Goal: Transaction & Acquisition: Purchase product/service

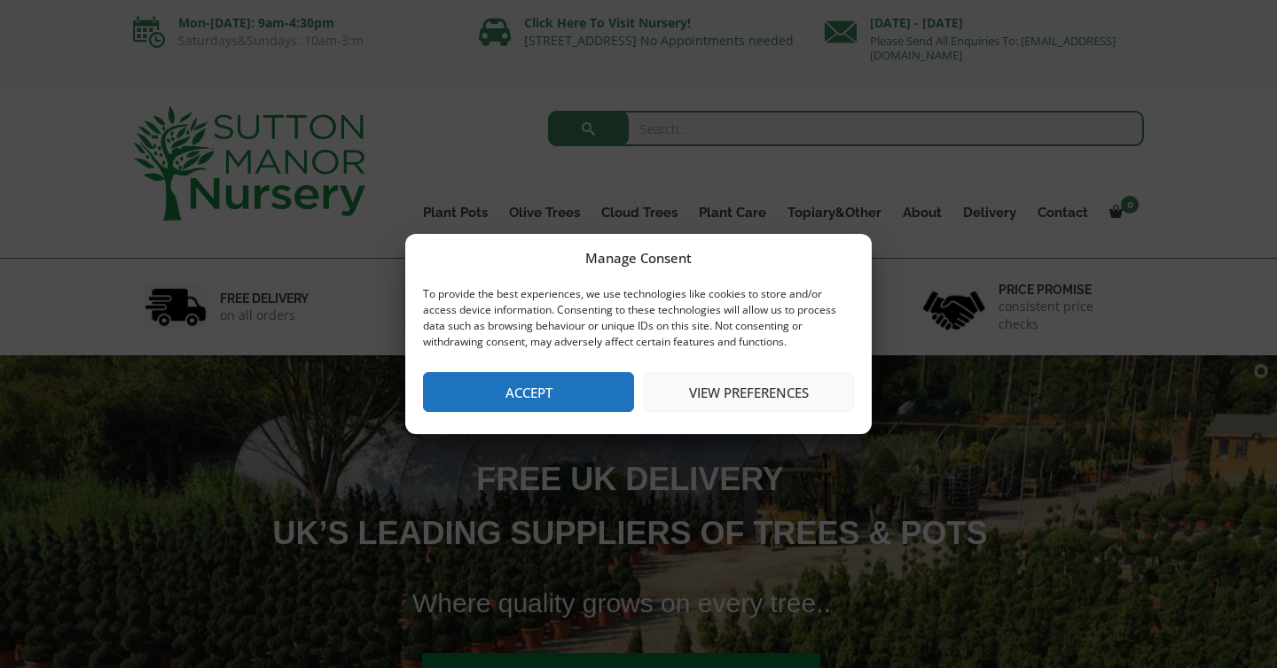
click at [736, 387] on button "View preferences" at bounding box center [748, 392] width 211 height 40
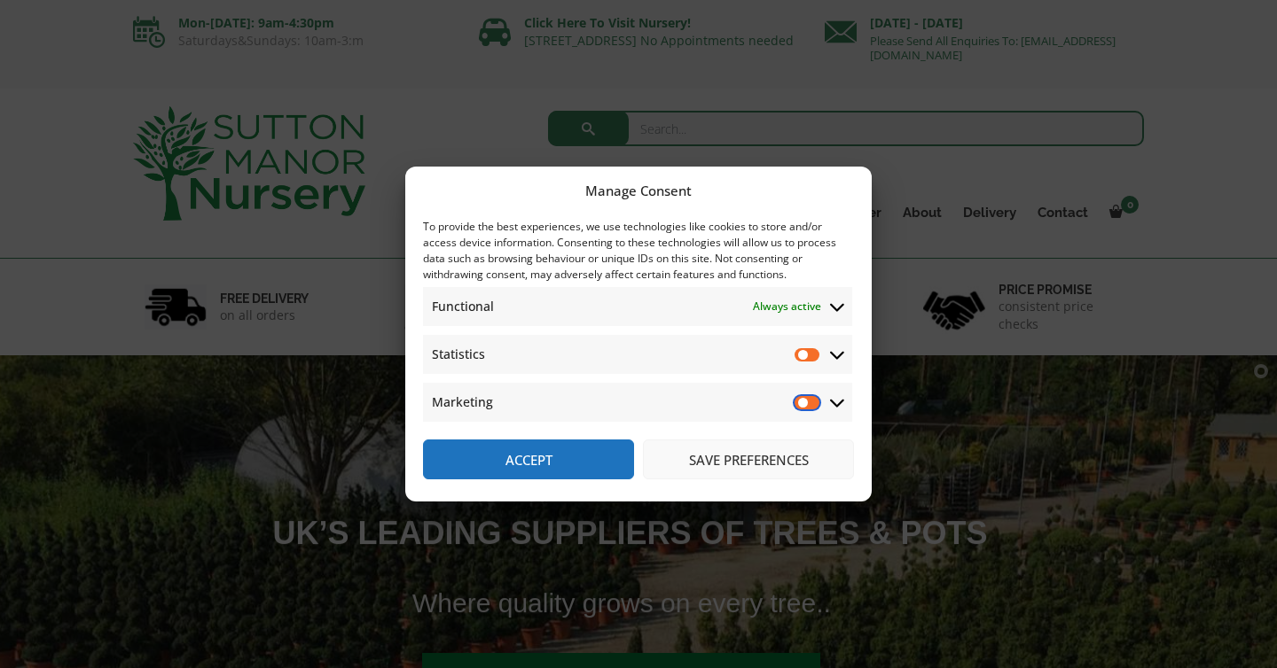
click at [797, 405] on input "Marketing" at bounding box center [807, 403] width 27 height 18
click at [808, 405] on input "Marketing" at bounding box center [807, 403] width 27 height 18
checkbox input "false"
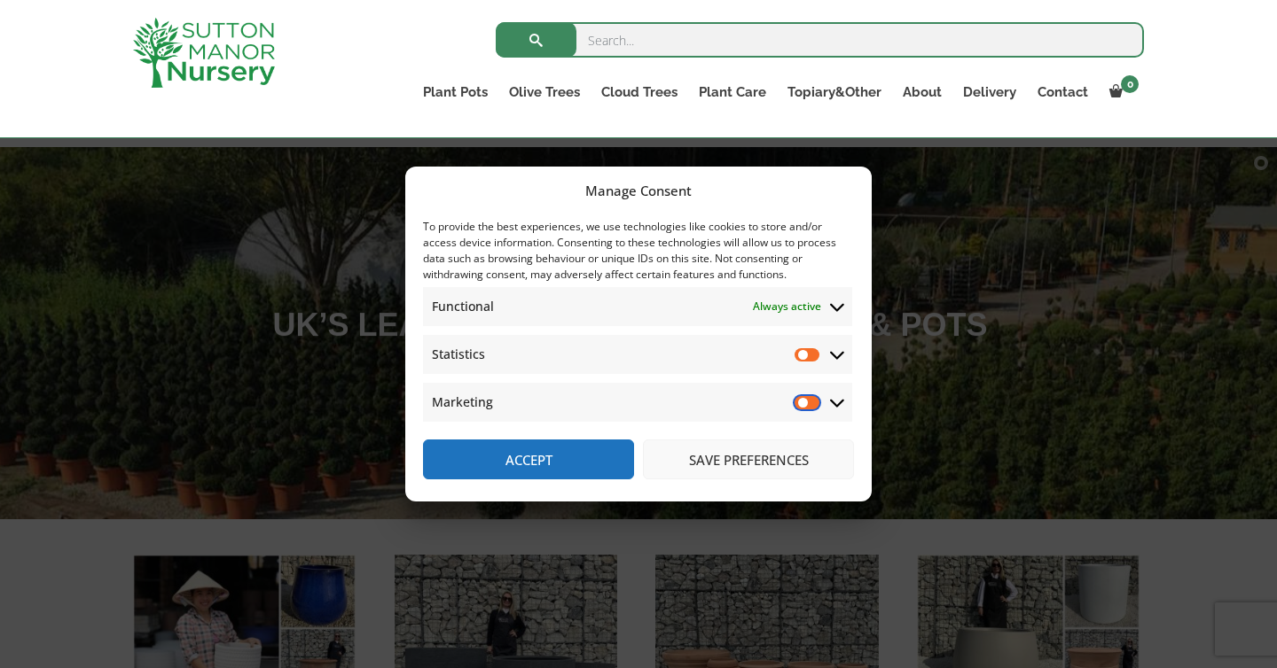
scroll to position [182, 0]
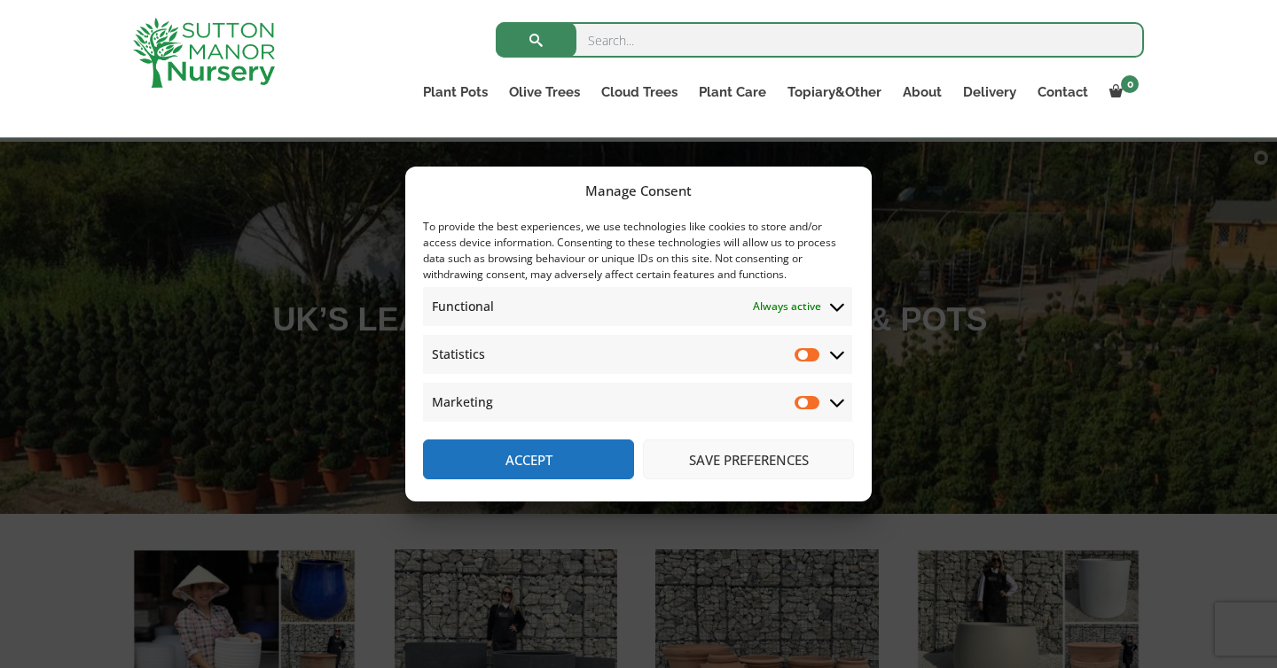
click at [754, 467] on button "Save preferences" at bounding box center [748, 460] width 211 height 40
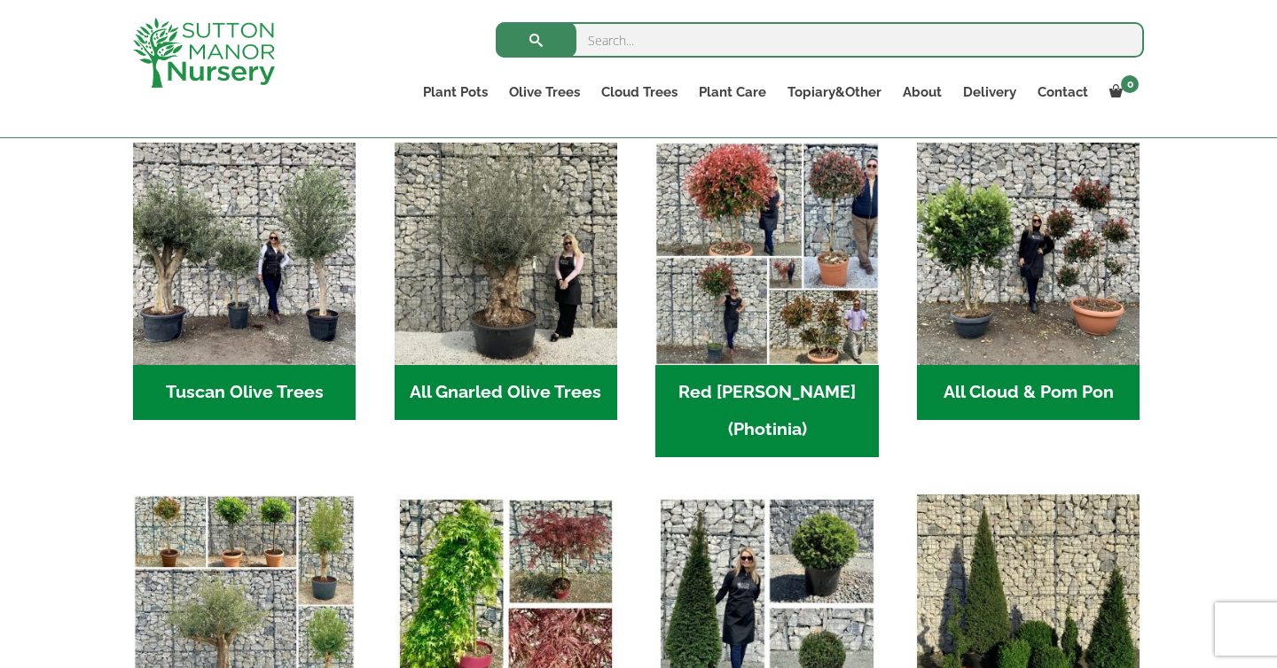
scroll to position [912, 0]
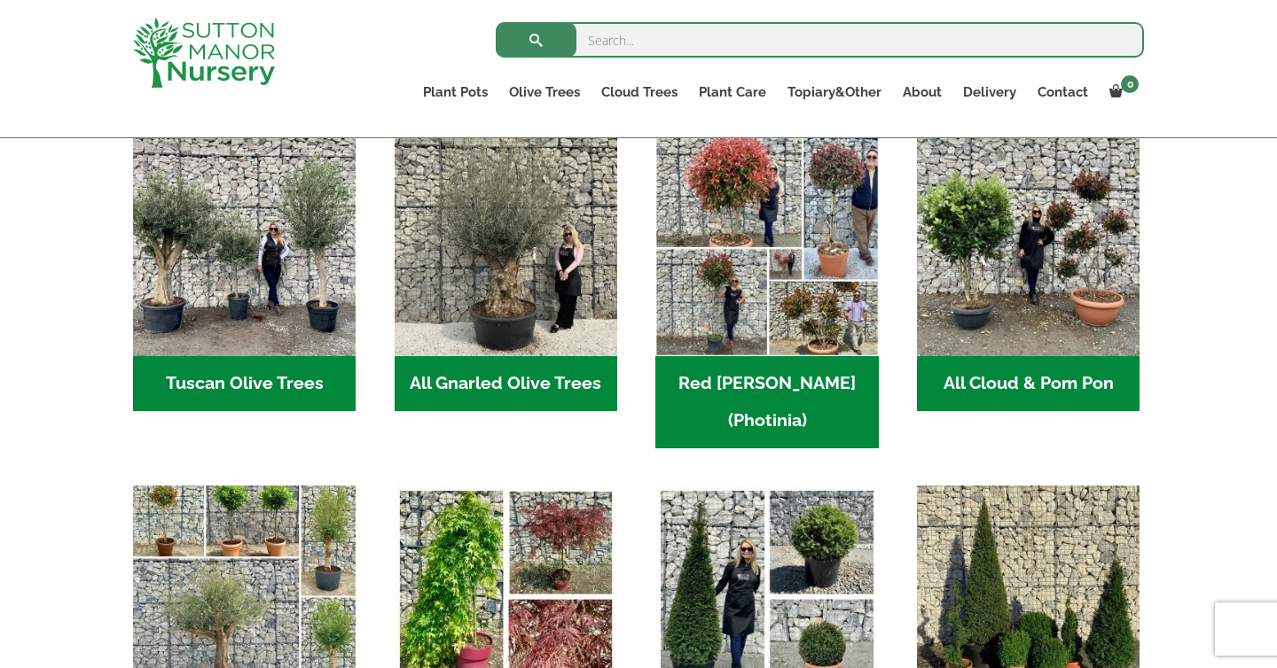
click at [292, 565] on img "Visit product category The Potted Trees" at bounding box center [245, 598] width 234 height 234
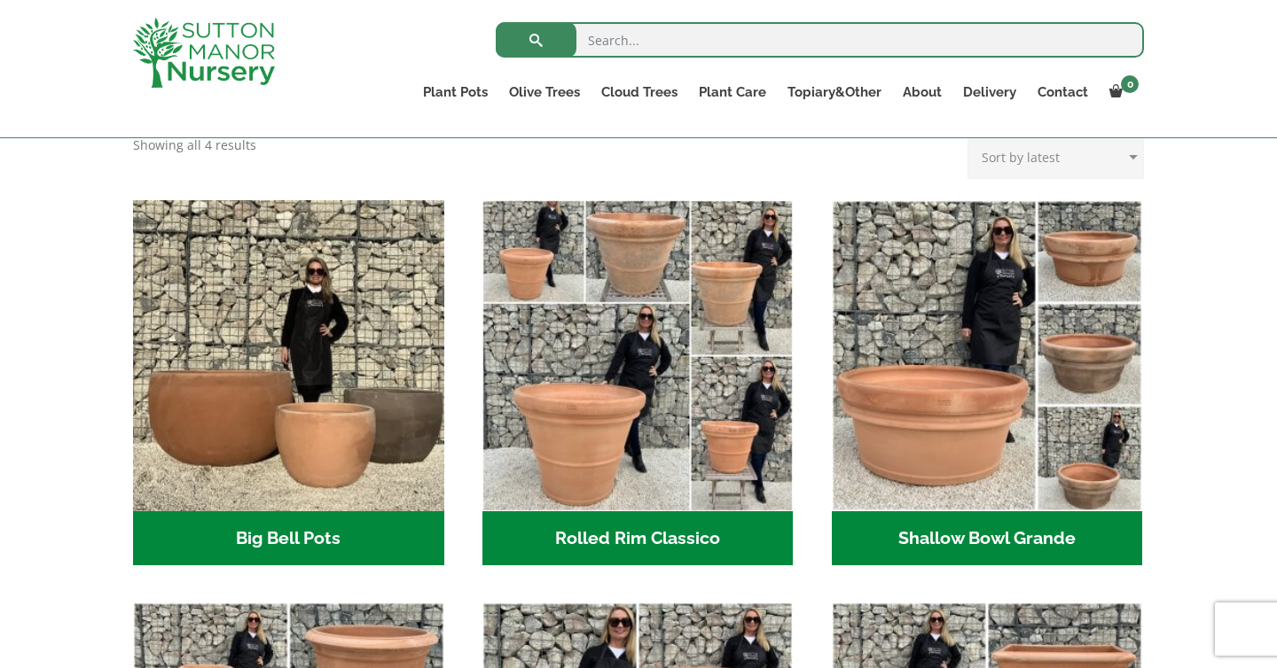
scroll to position [525, 0]
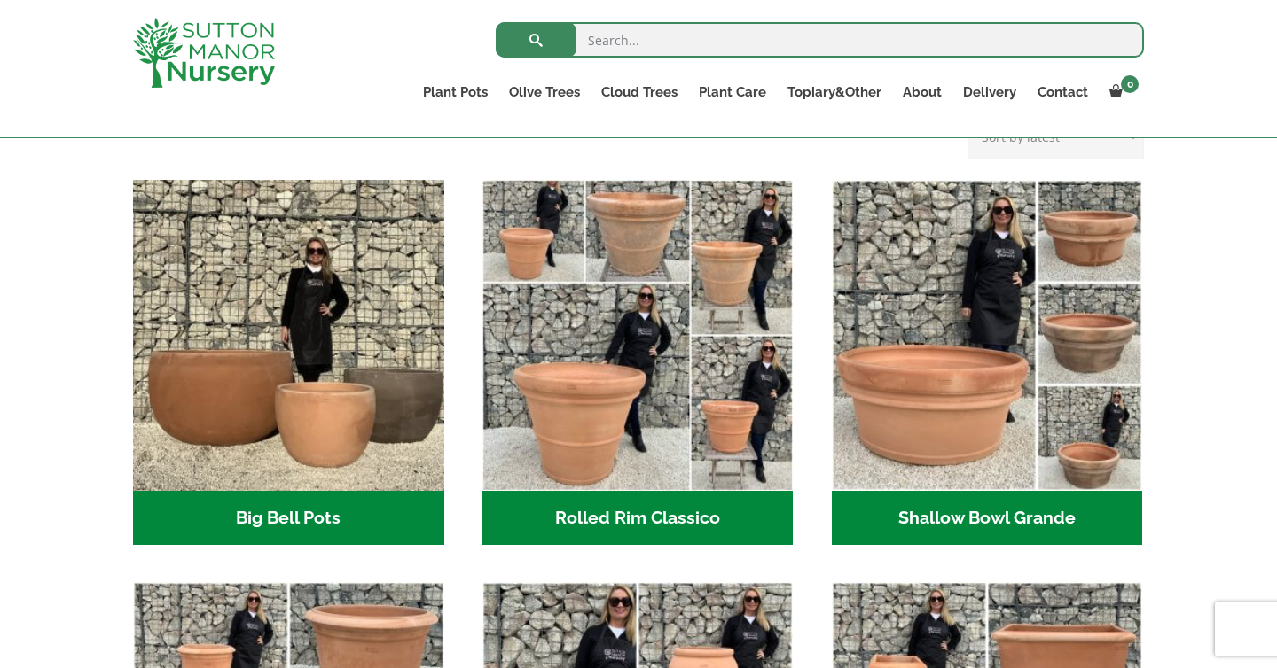
click at [805, 334] on ul "Big Bell Pots (10) Rolled Rim Classico (7) Shallow Bowl Grande (2) Cylinders Tr…" at bounding box center [638, 582] width 1011 height 805
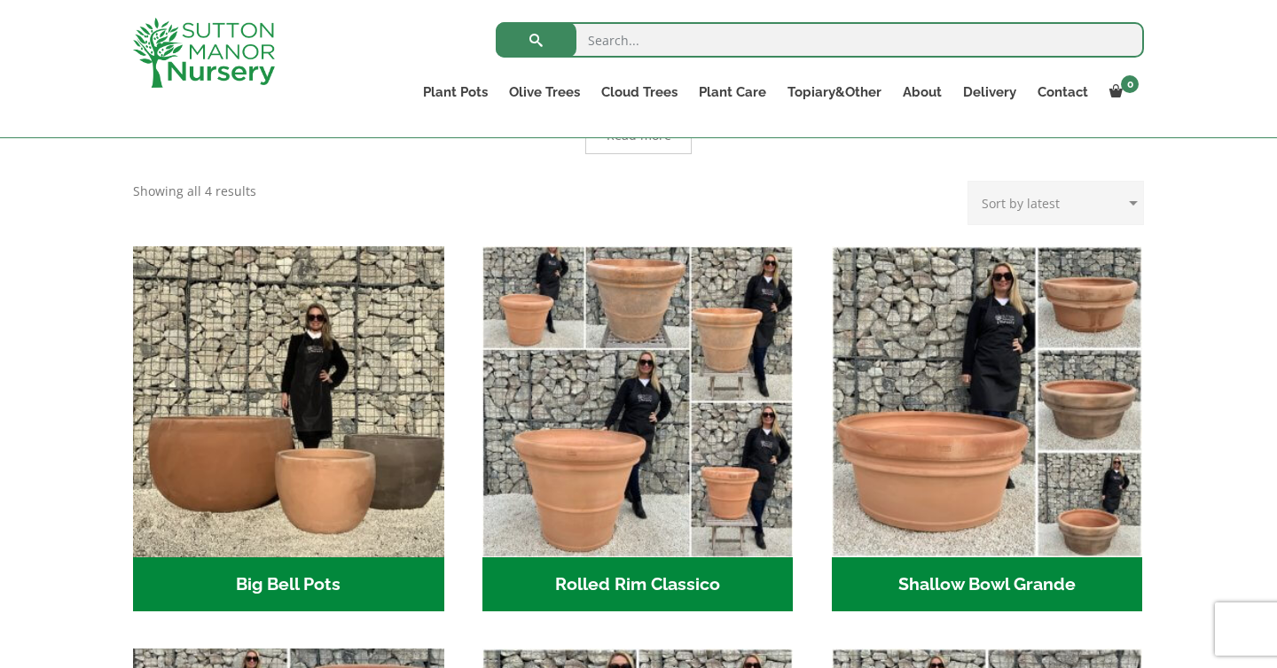
scroll to position [466, 0]
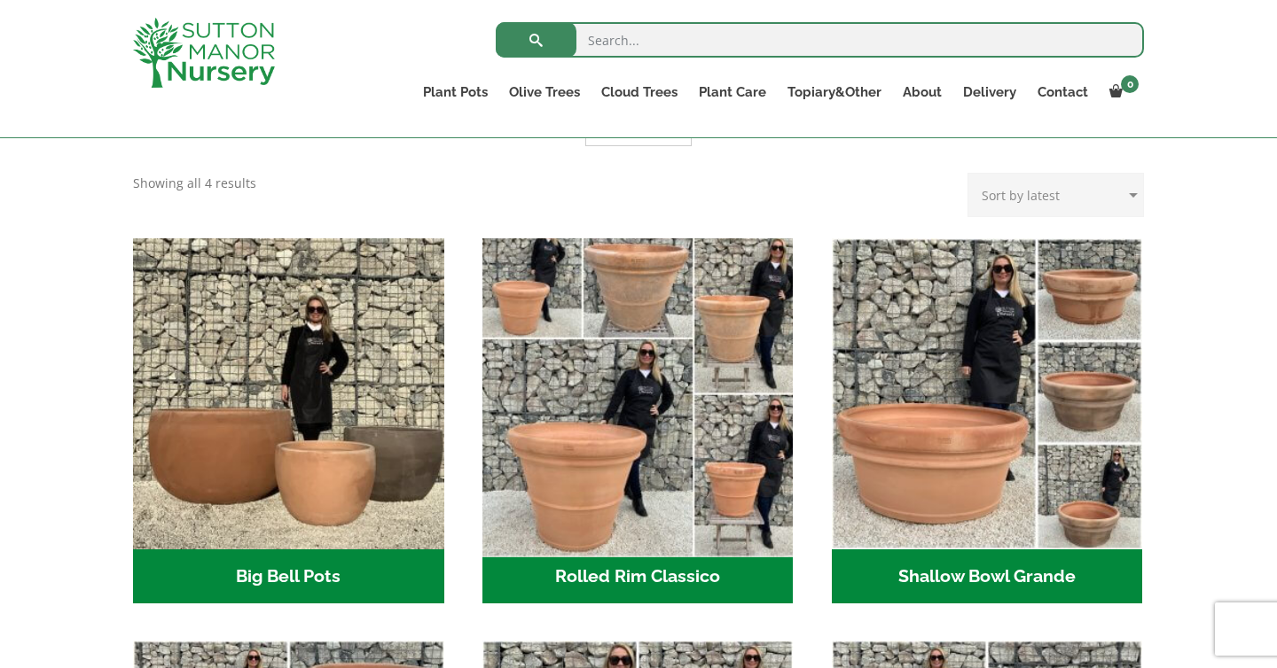
click at [634, 416] on img "Visit product category Rolled Rim Classico" at bounding box center [637, 394] width 326 height 326
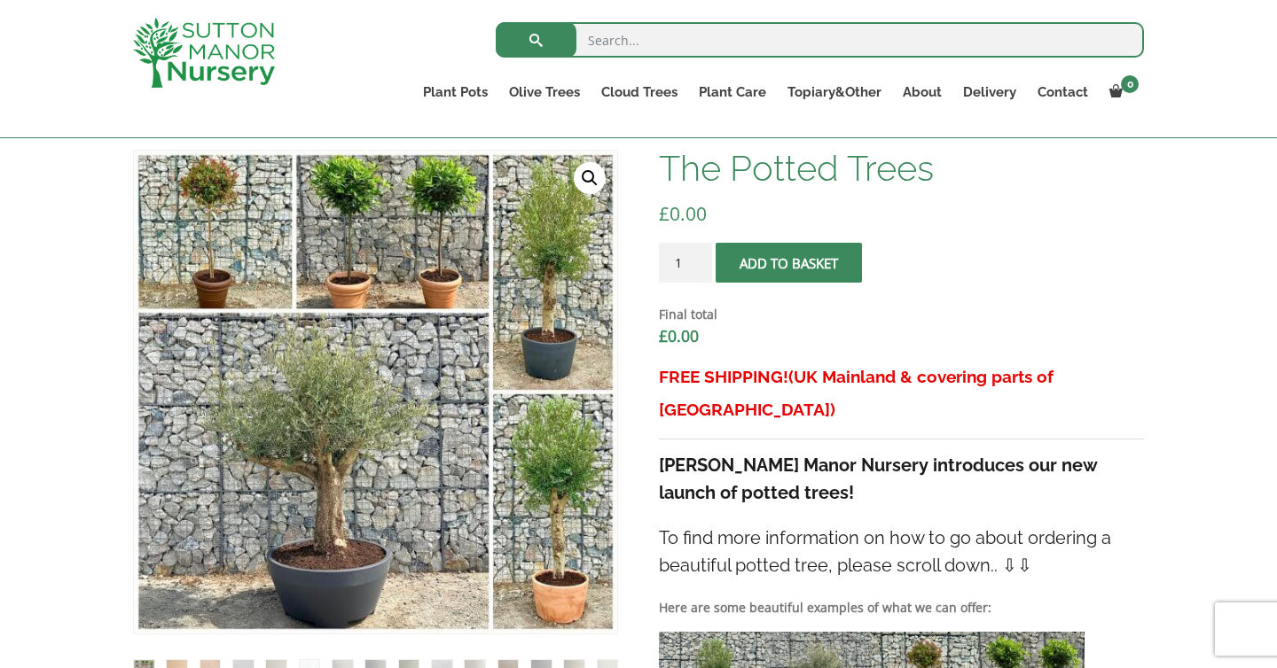
scroll to position [890, 0]
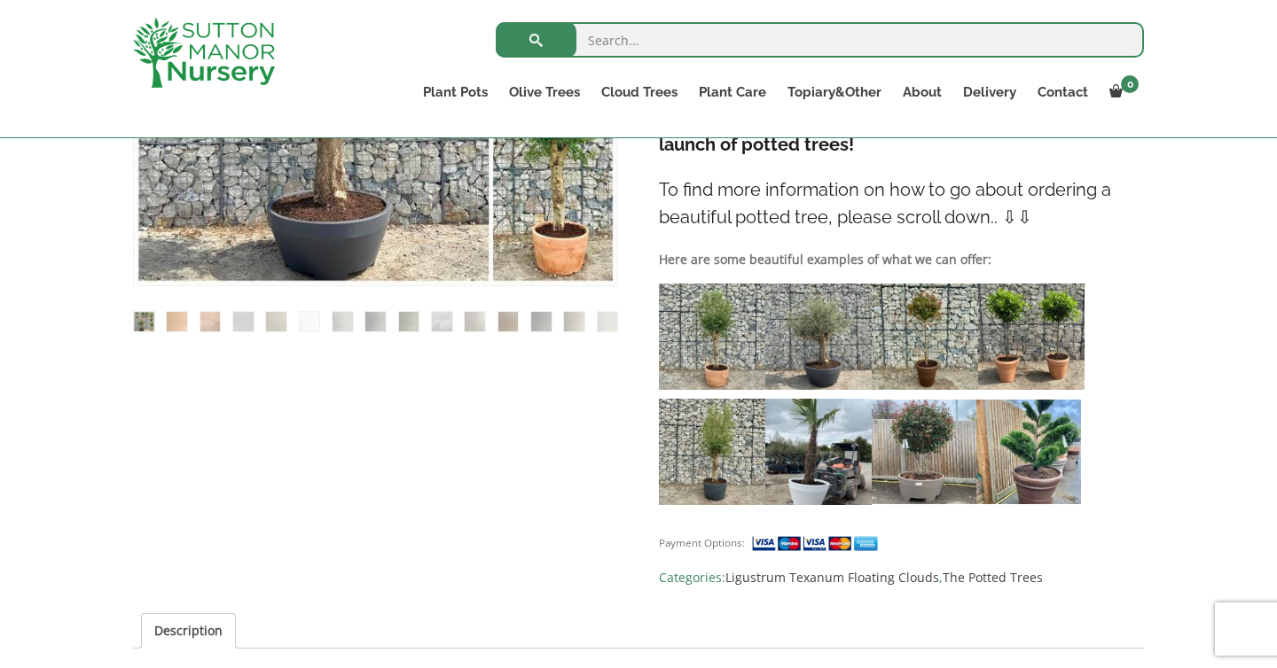
click at [702, 326] on img at bounding box center [712, 337] width 106 height 106
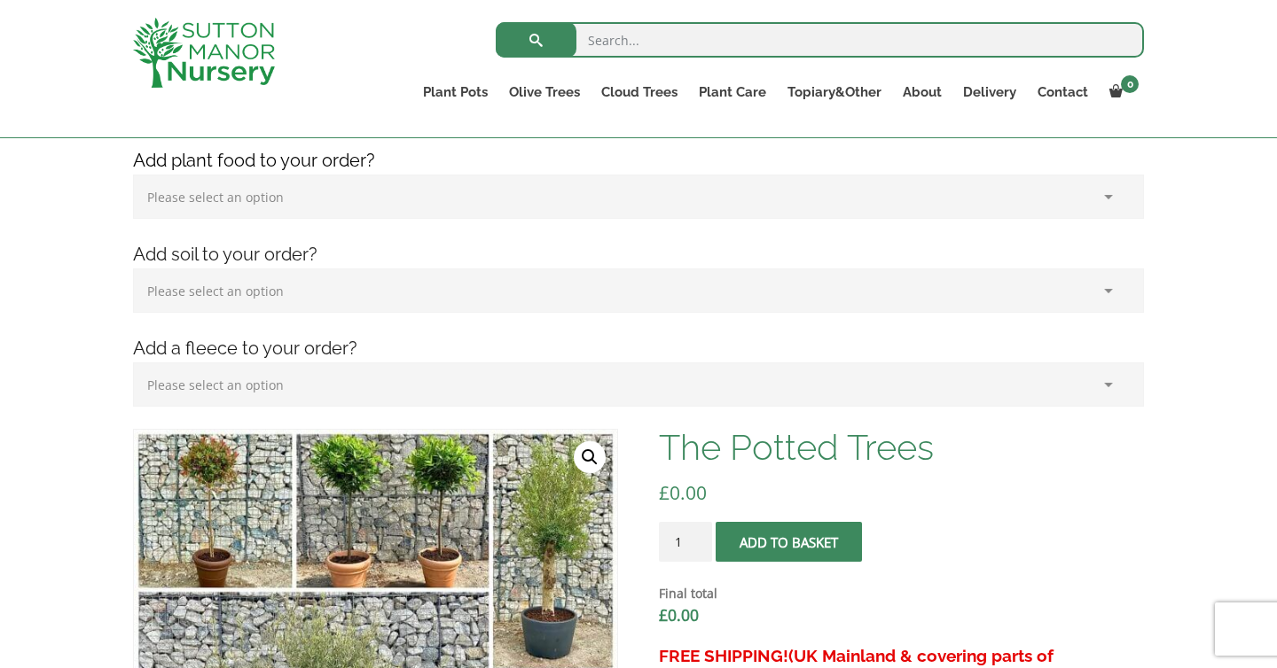
scroll to position [249, 0]
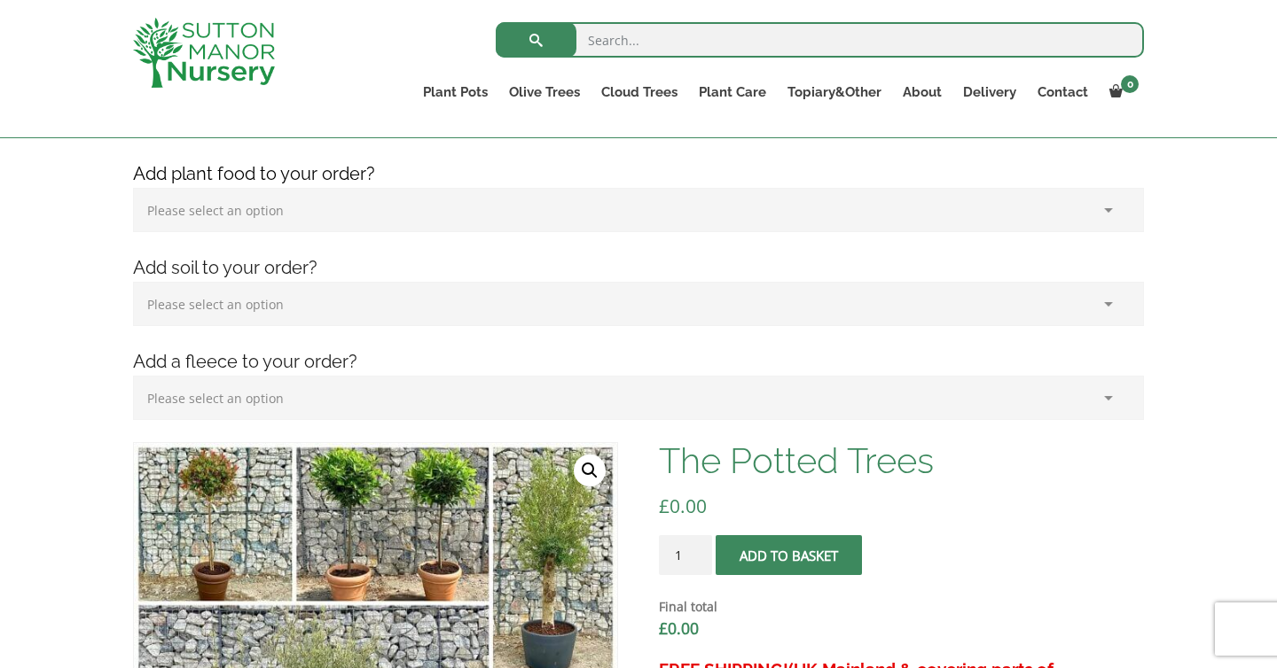
click at [551, 195] on select "Please select an option (x1) 1k Bag (£15.00) (x2) 1k Bag (£30.00) (x3) 1k Bag (…" at bounding box center [638, 210] width 1011 height 44
select select "(x1) 1k Bag_0"
click at [557, 304] on select "Please select an option (x1) 75L Bag (£34.99) (x2) 75L Bag (£69.98) (x3) 75L Ba…" at bounding box center [638, 304] width 1011 height 44
select select "(x1) 75L Bag_0"
click at [563, 386] on select "Please select an option (x1) Horticultural Fleece (£24.95)" at bounding box center [638, 398] width 1011 height 44
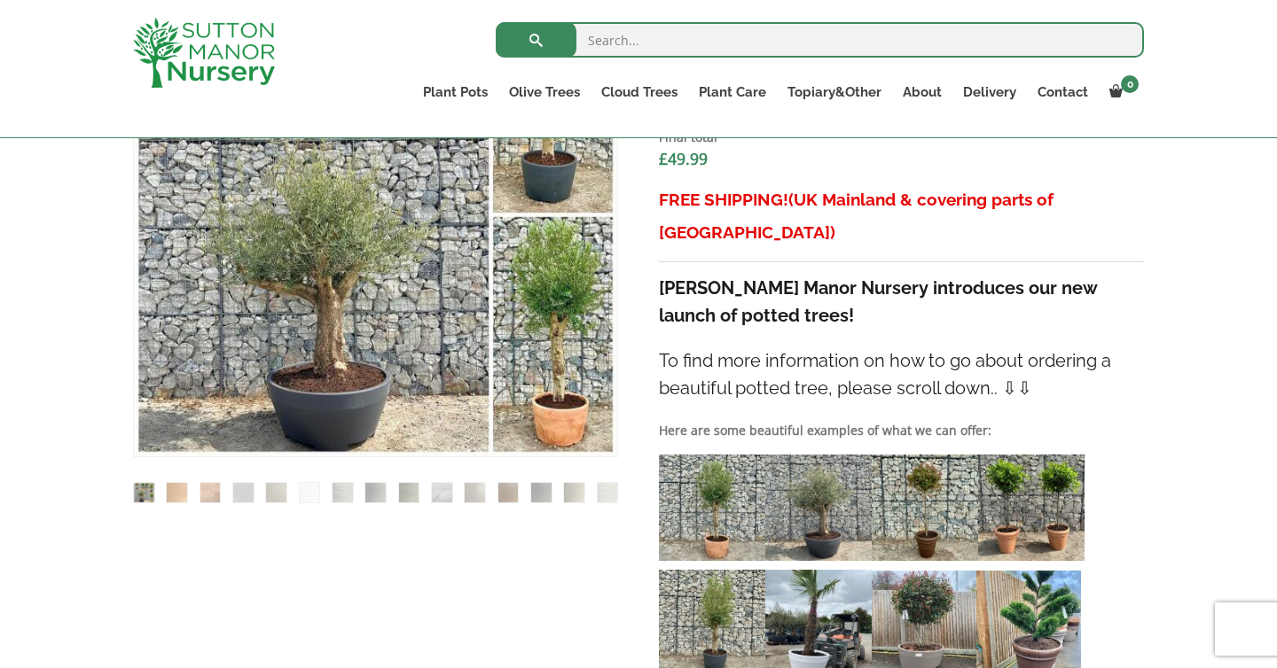
scroll to position [718, 0]
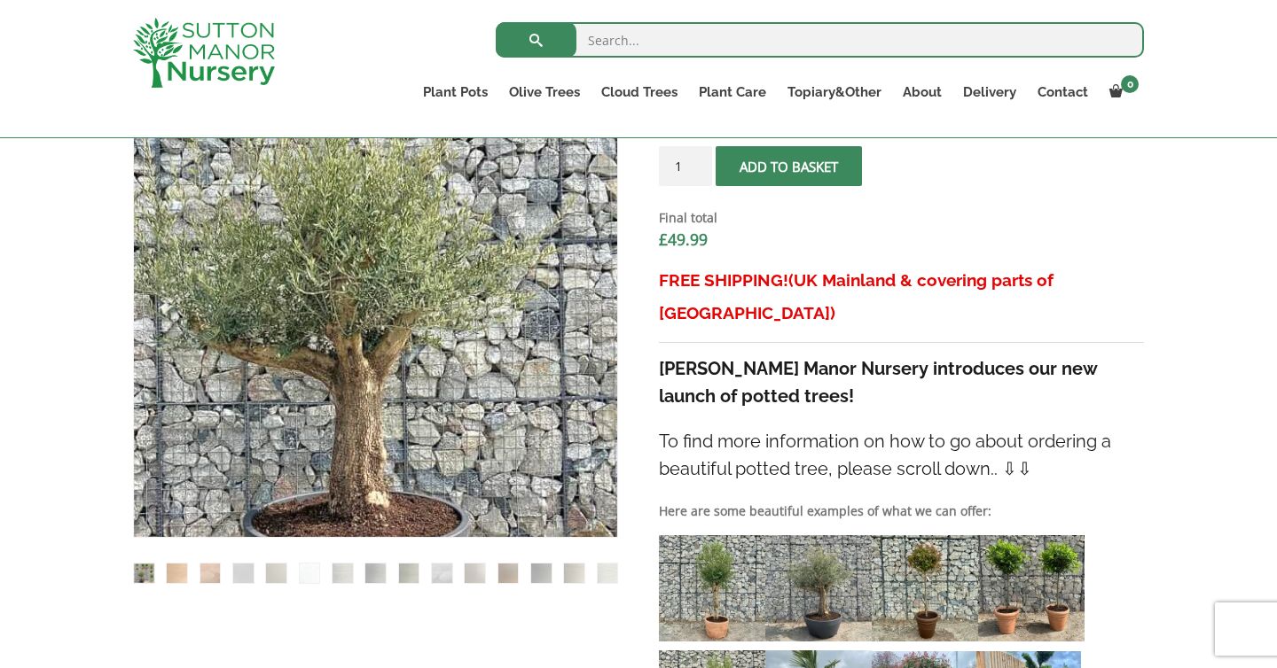
scroll to position [632, 0]
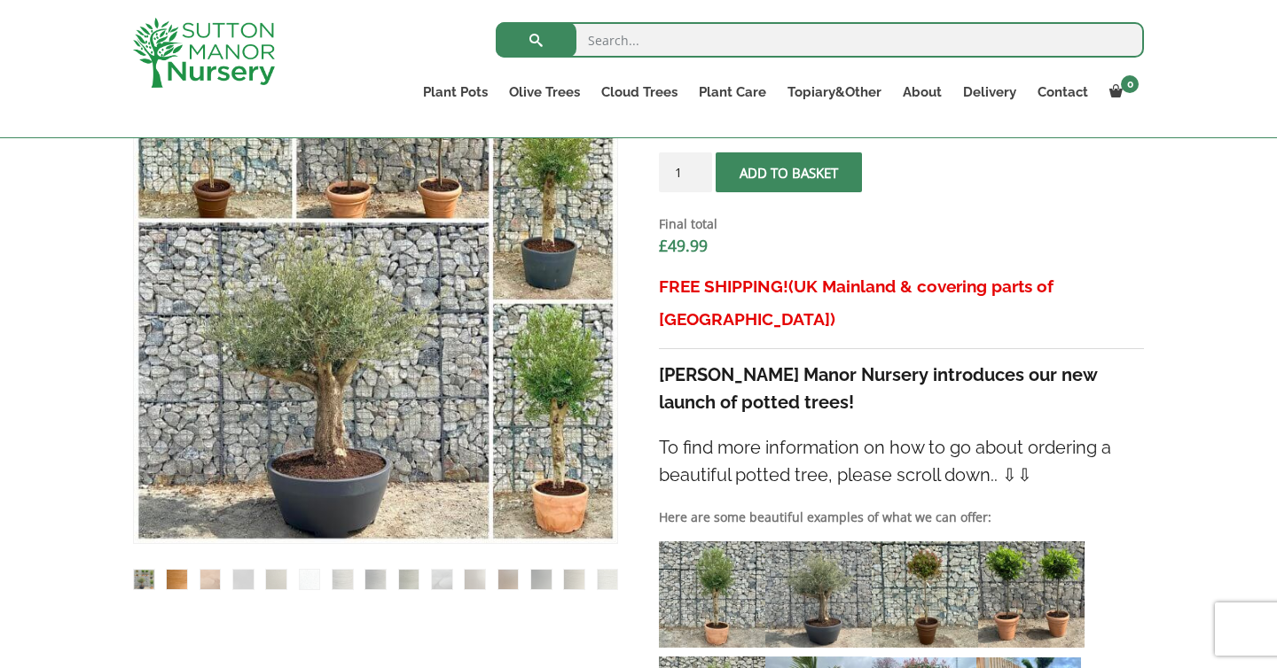
click at [179, 582] on img at bounding box center [177, 580] width 20 height 20
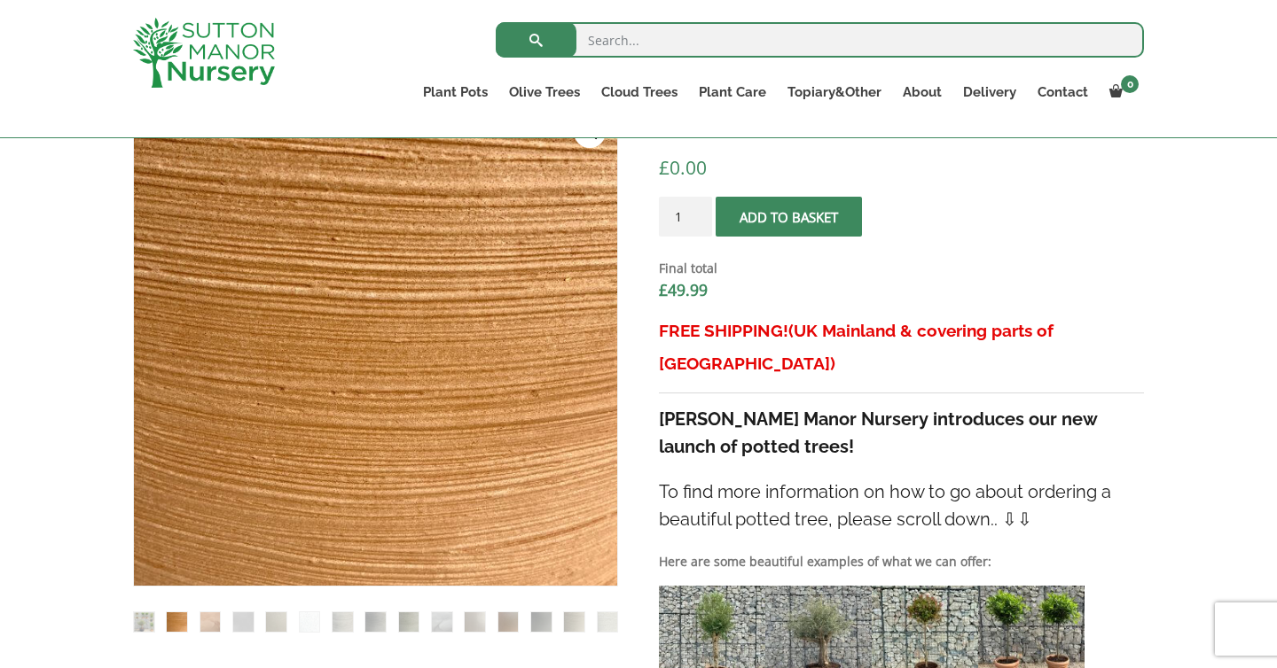
scroll to position [594, 0]
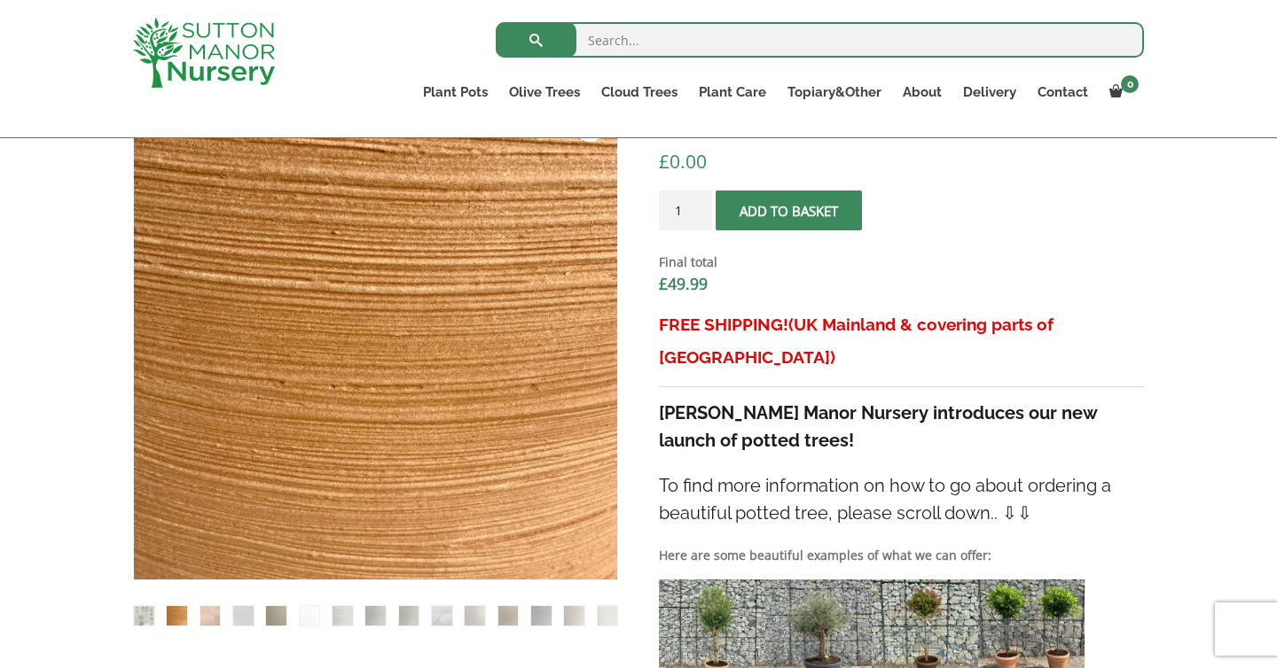
click at [273, 607] on img at bounding box center [276, 616] width 20 height 20
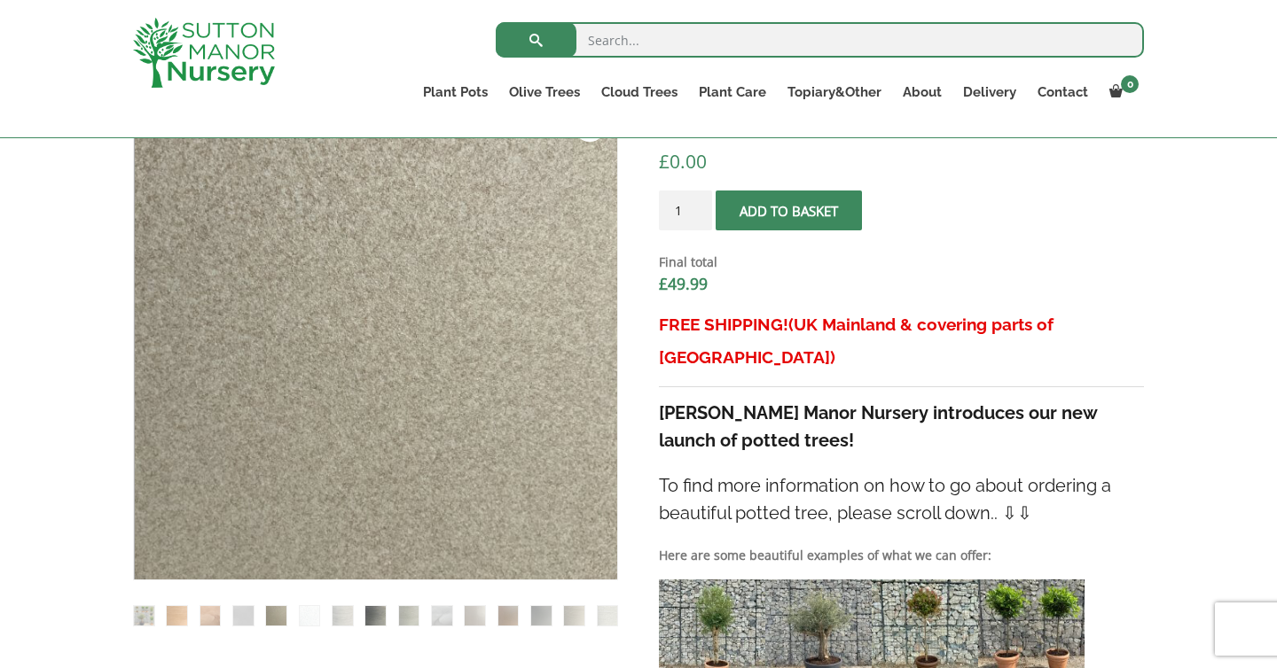
click at [380, 620] on img at bounding box center [375, 616] width 20 height 20
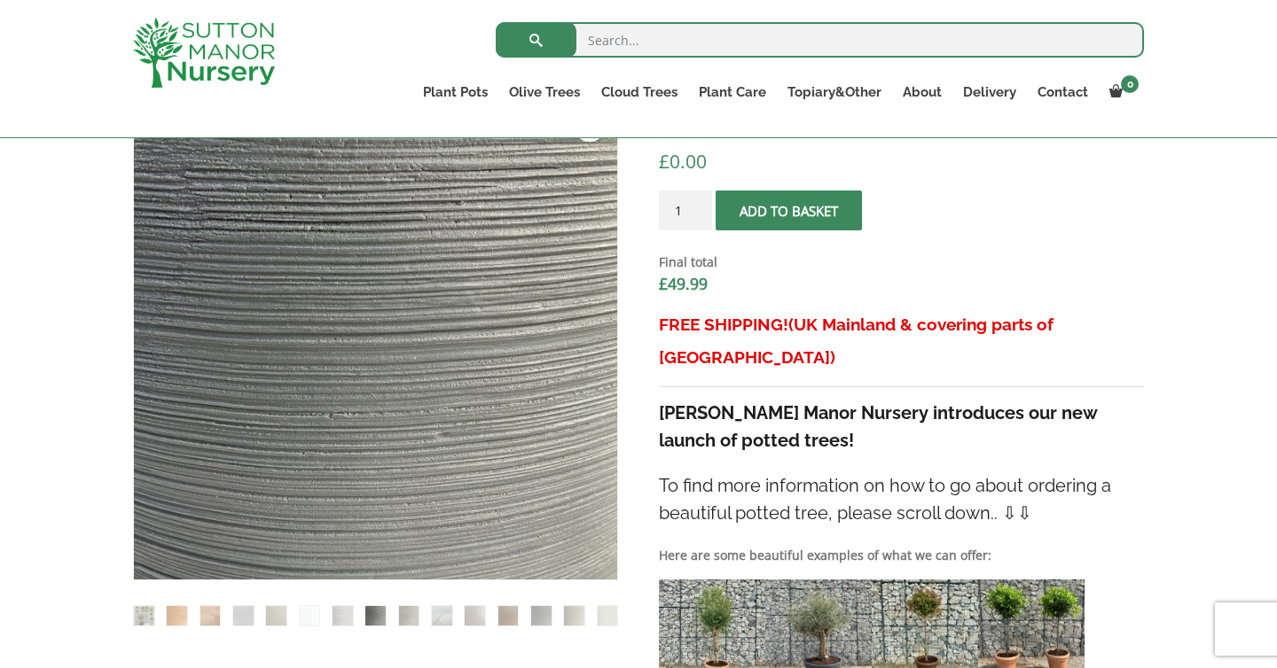
click at [474, 620] on img at bounding box center [475, 616] width 20 height 20
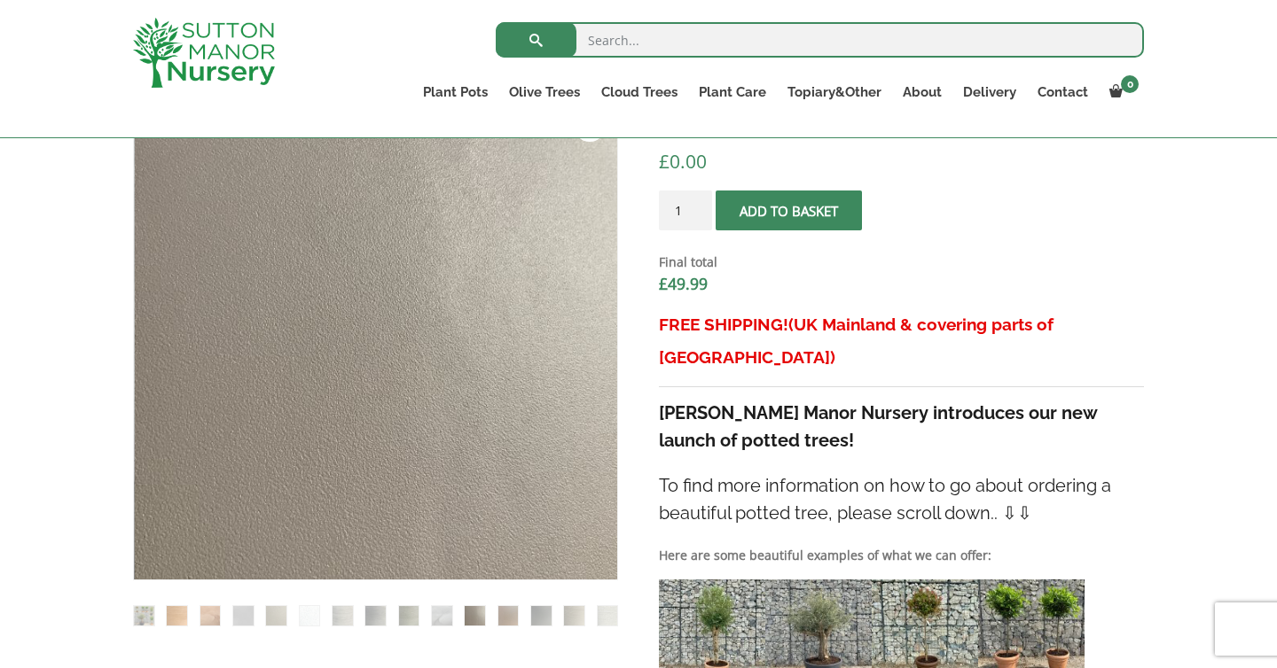
click at [850, 580] on img at bounding box center [818, 633] width 106 height 106
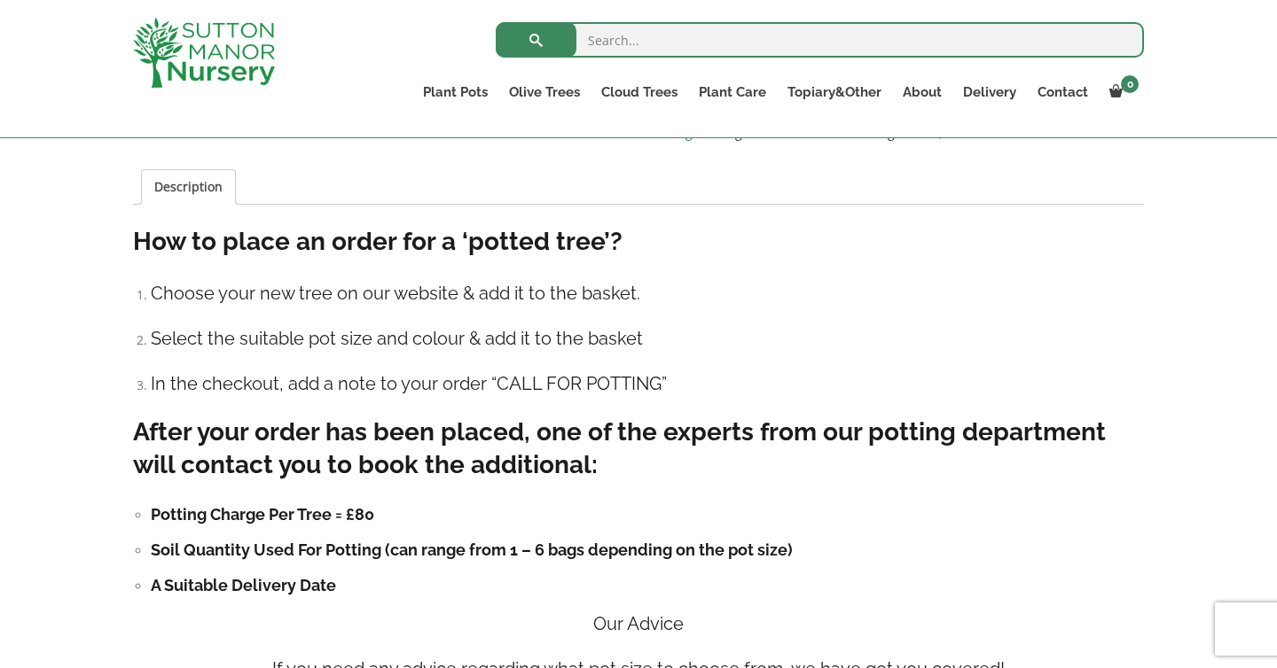
scroll to position [1337, 0]
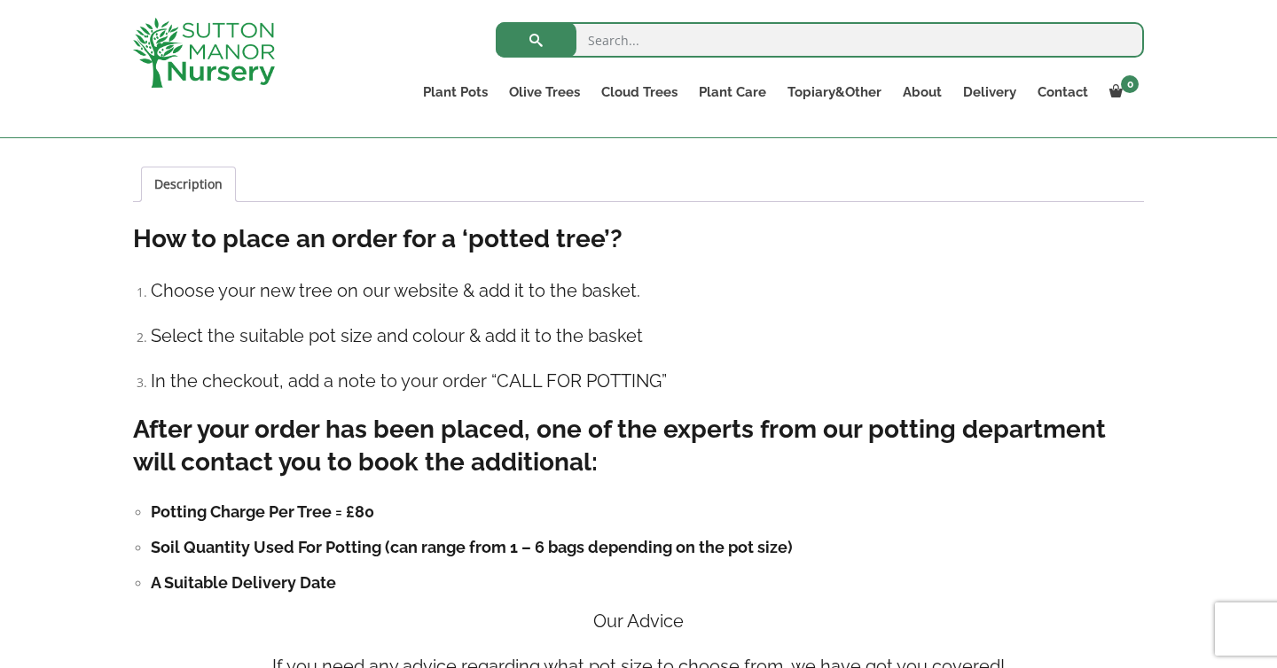
click at [699, 368] on h4 "In the checkout, add a note to your order “CALL FOR POTTING”" at bounding box center [647, 381] width 993 height 27
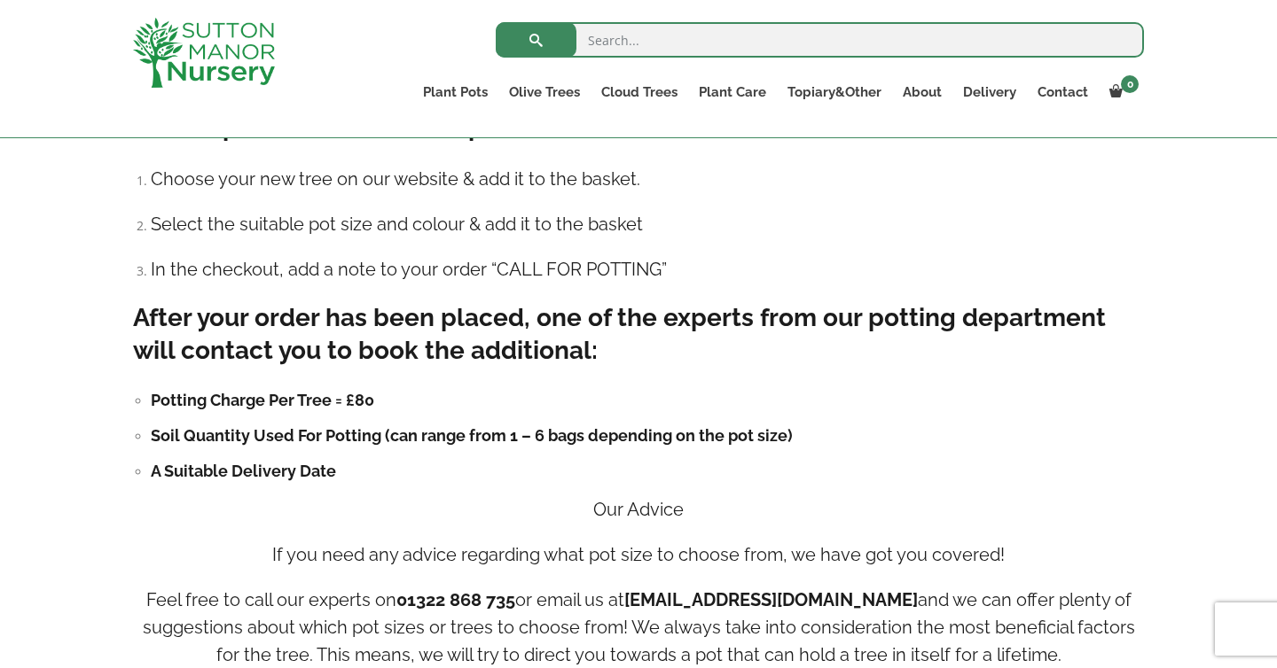
click at [740, 319] on h3 "After your order has been placed, one of the experts from our potting departmen…" at bounding box center [638, 334] width 1011 height 66
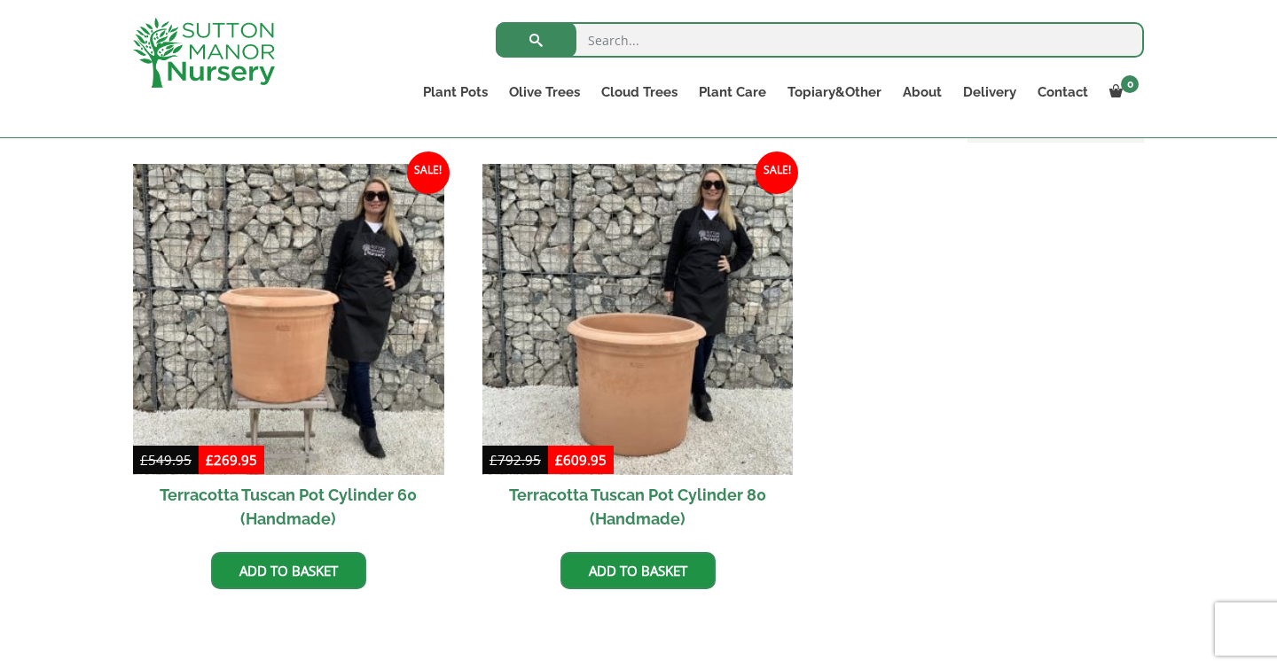
scroll to position [778, 0]
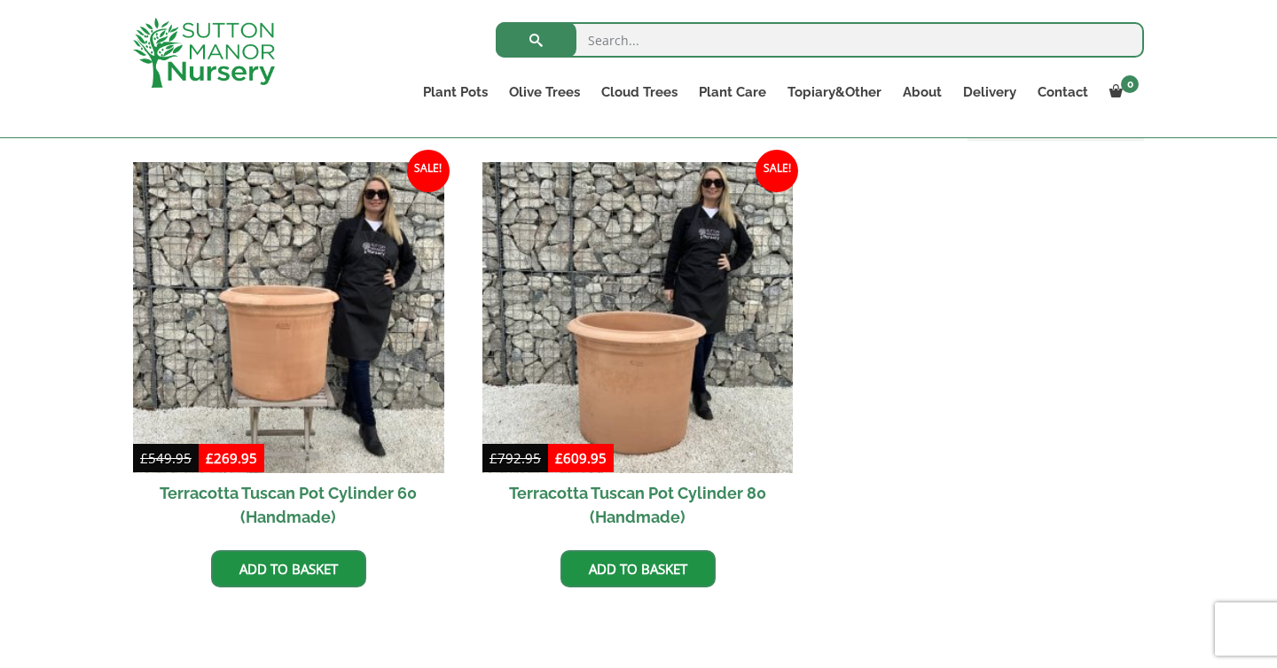
click at [881, 253] on ul "Sale! £ 549.95 Original price was: £549.95. £ 269.95 Current price is: £269.95.…" at bounding box center [638, 393] width 1011 height 462
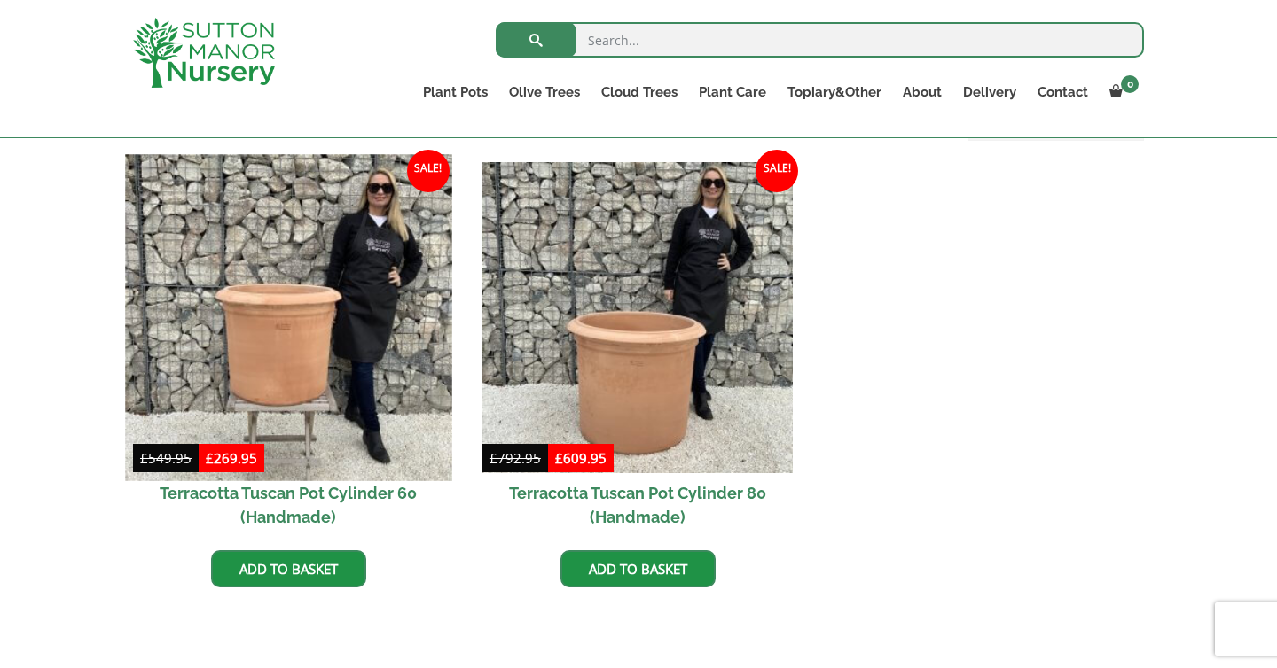
click at [281, 371] on img at bounding box center [288, 317] width 326 height 326
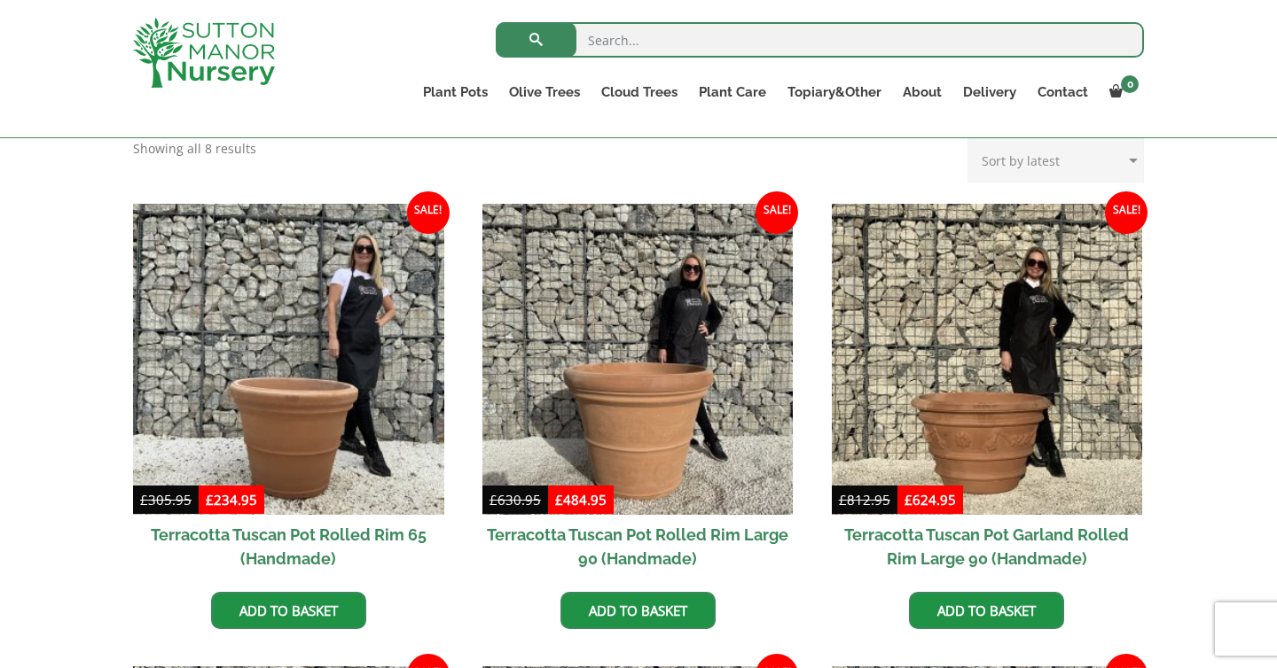
scroll to position [748, 0]
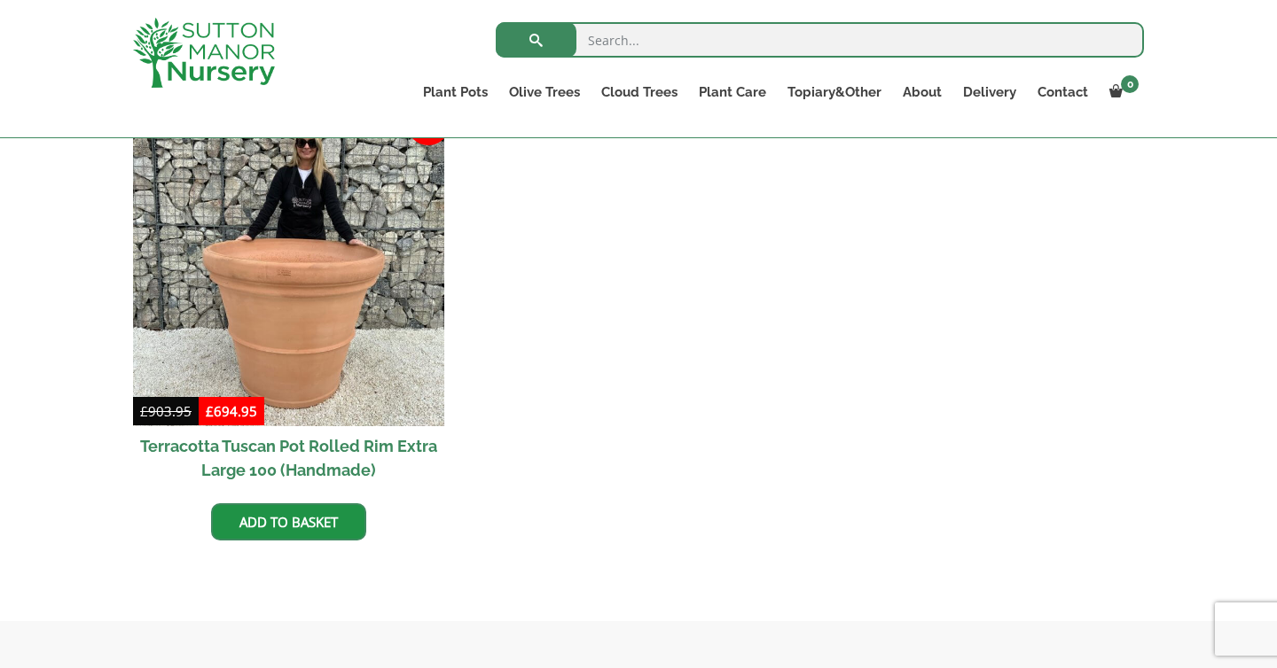
scroll to position [1700, 0]
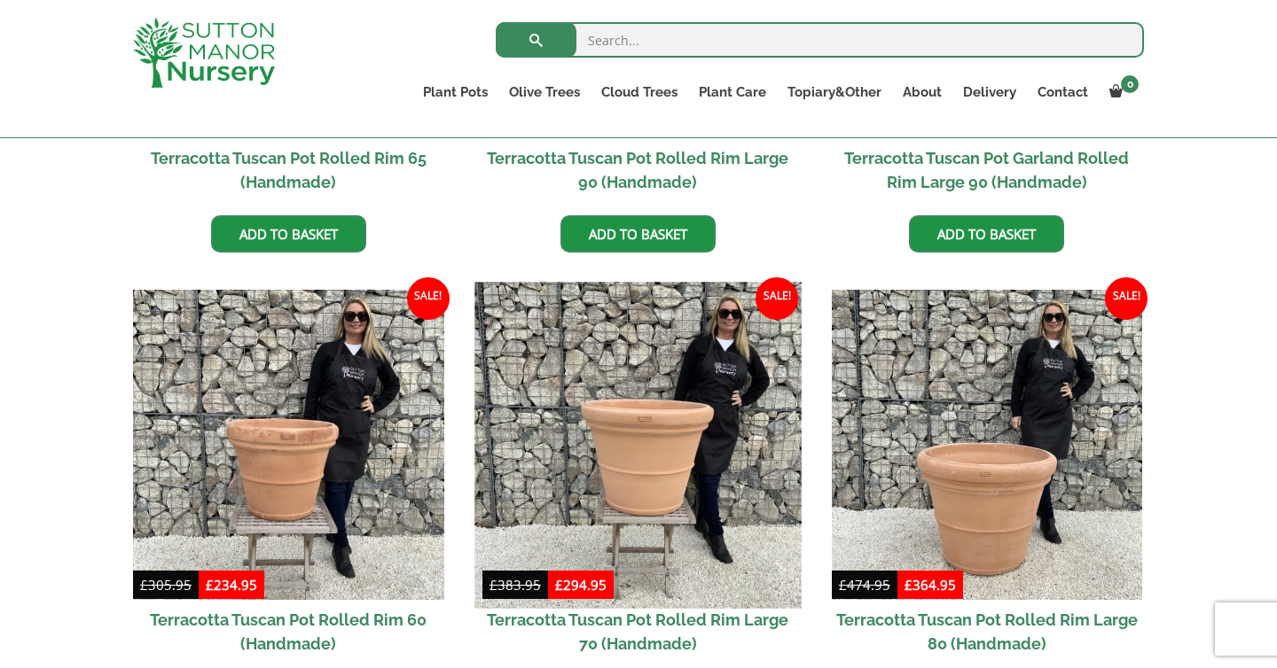
scroll to position [1154, 0]
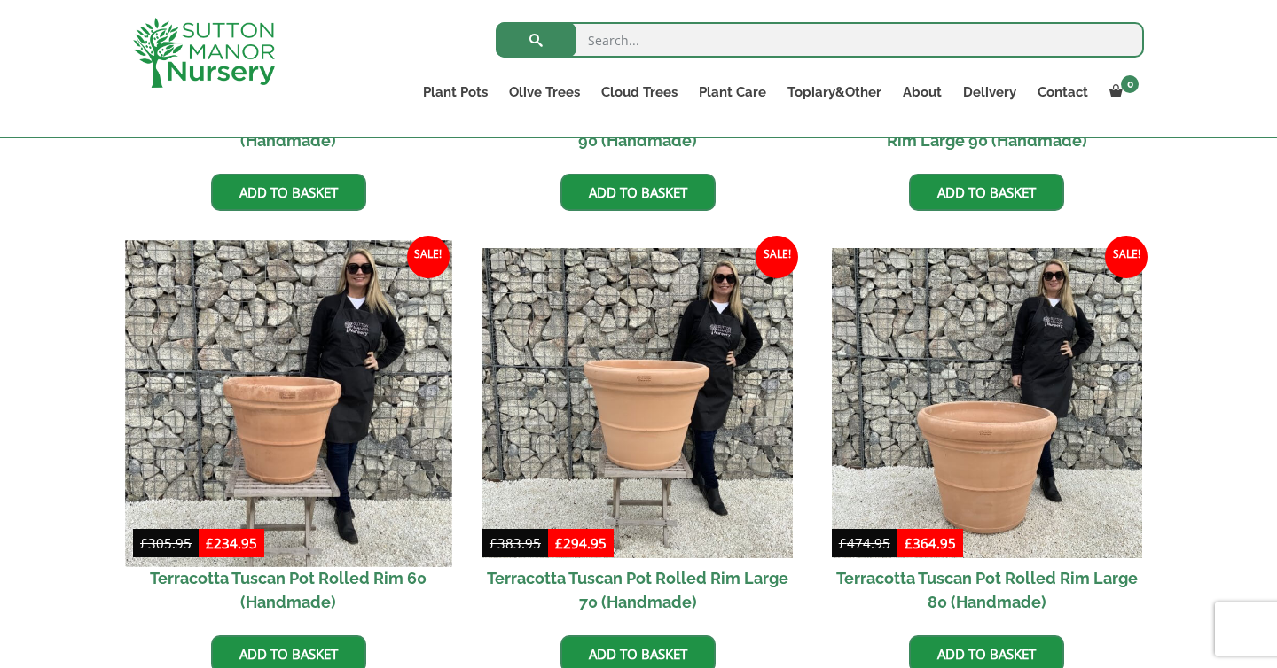
click at [325, 357] on img at bounding box center [288, 403] width 326 height 326
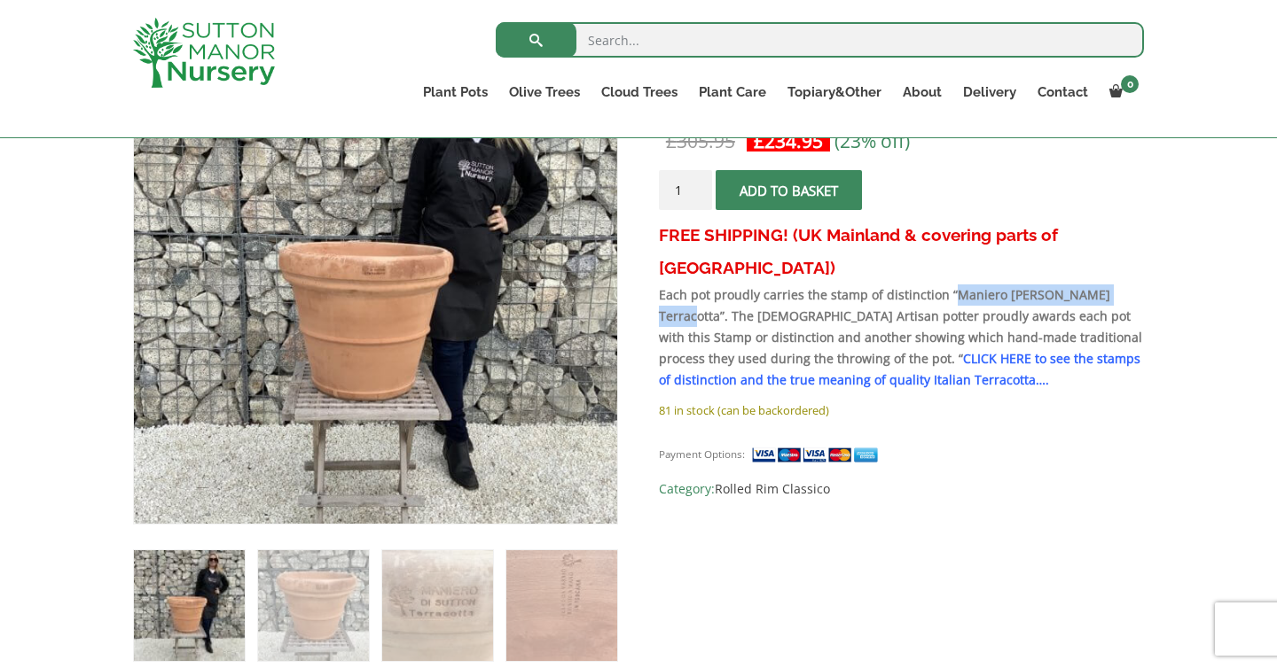
drag, startPoint x: 949, startPoint y: 264, endPoint x: 1113, endPoint y: 265, distance: 164.0
click at [1114, 286] on strong "Each pot proudly carries the stamp of distinction “Maniero [PERSON_NAME] Terrac…" at bounding box center [900, 337] width 483 height 102
copy strong "Maniero [PERSON_NAME] Terracotta"
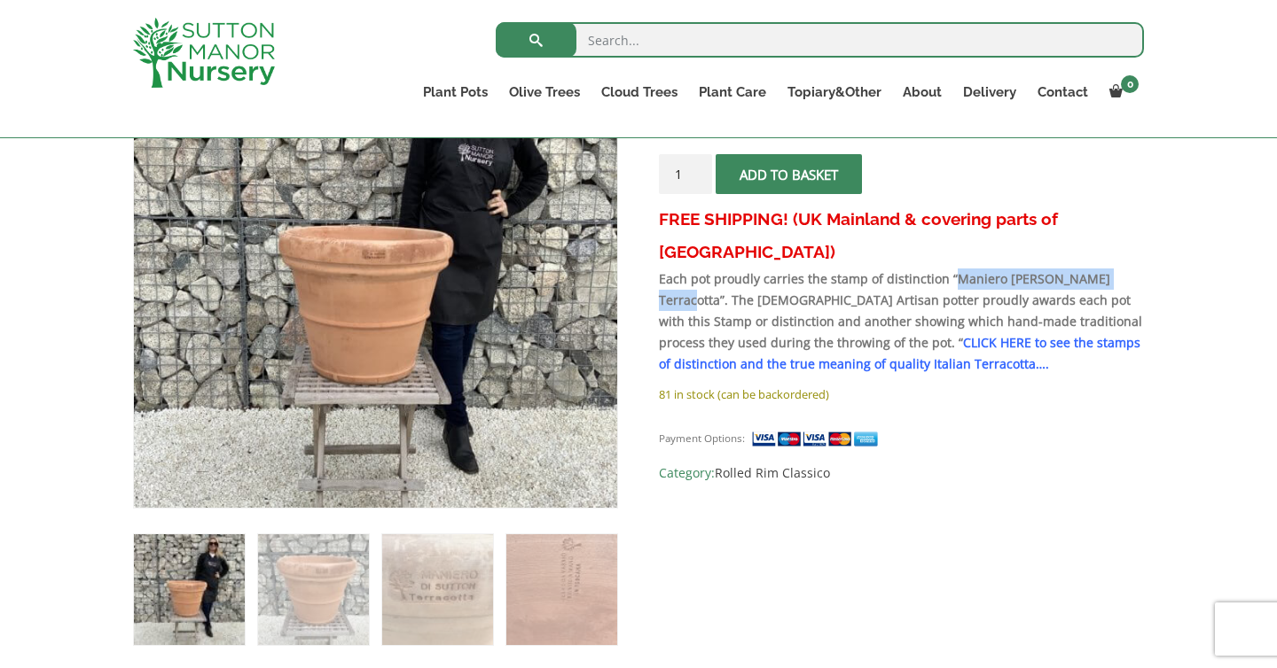
scroll to position [385, 0]
click at [916, 335] on link "CLICK HERE to see the stamps of distinction and the true meaning of quality Ita…" at bounding box center [899, 354] width 481 height 38
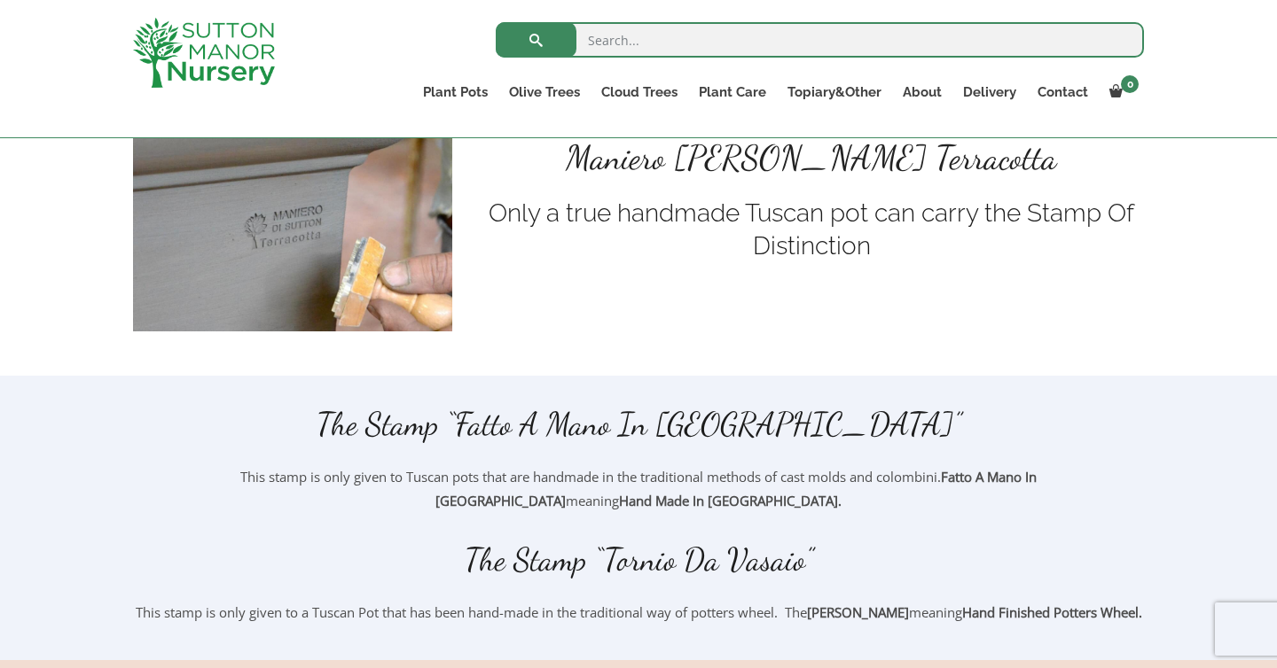
scroll to position [598, 0]
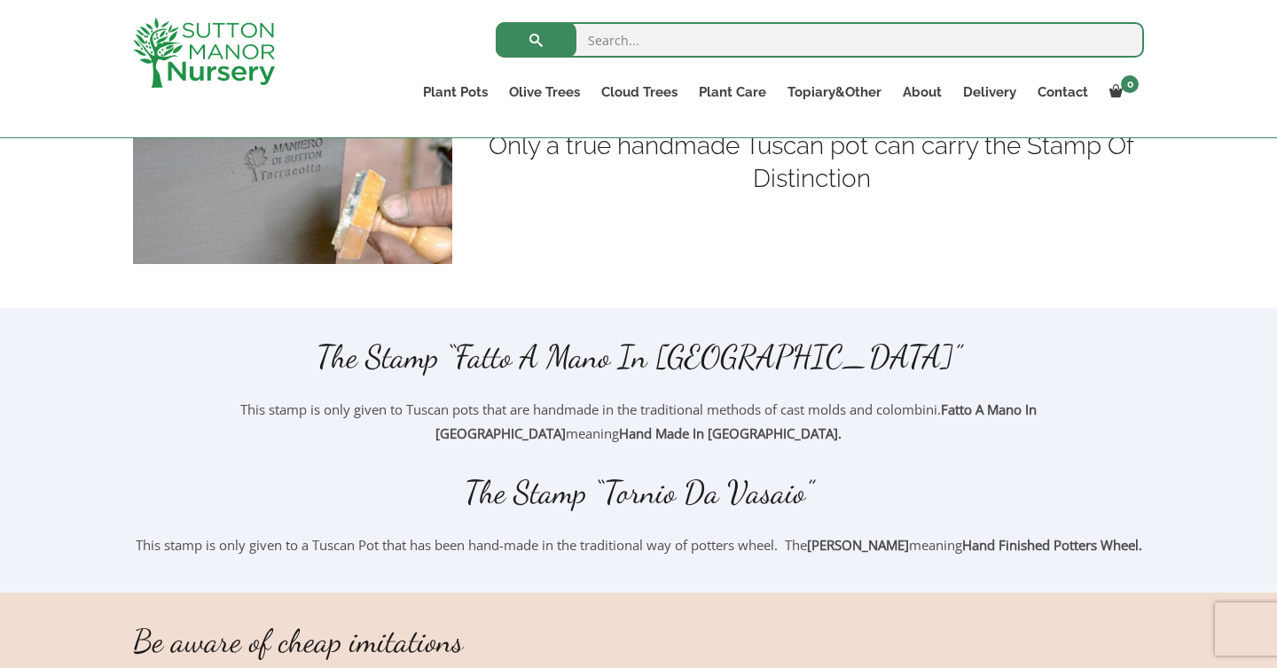
click at [762, 366] on h2 "The Stamp “Fatto A Mano In [GEOGRAPHIC_DATA]”" at bounding box center [638, 357] width 1011 height 37
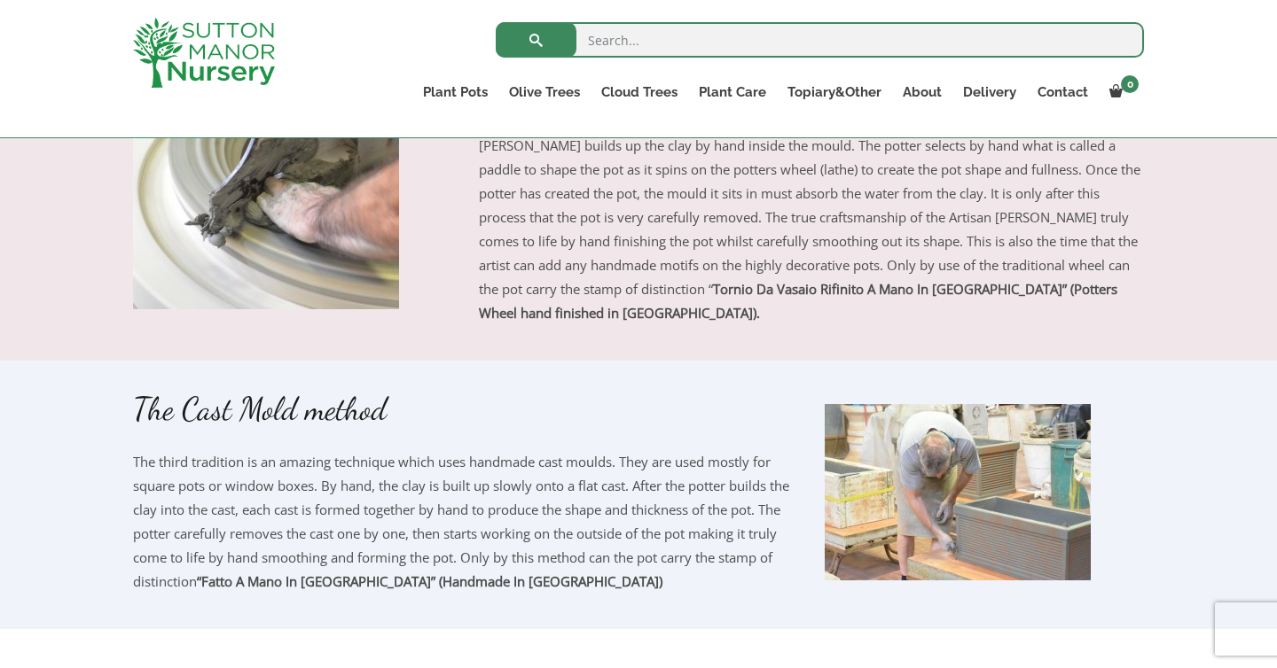
scroll to position [1881, 0]
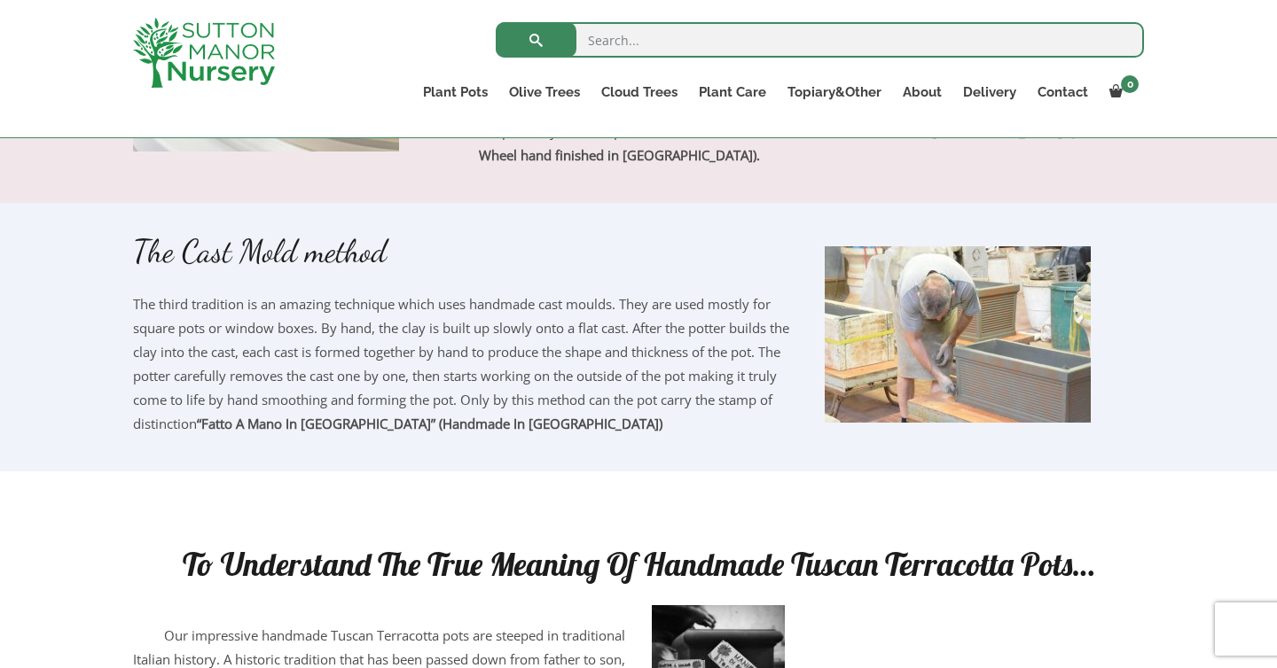
click at [706, 303] on div "The Cast Mold method The third tradition is an amazing technique which uses han…" at bounding box center [465, 334] width 665 height 203
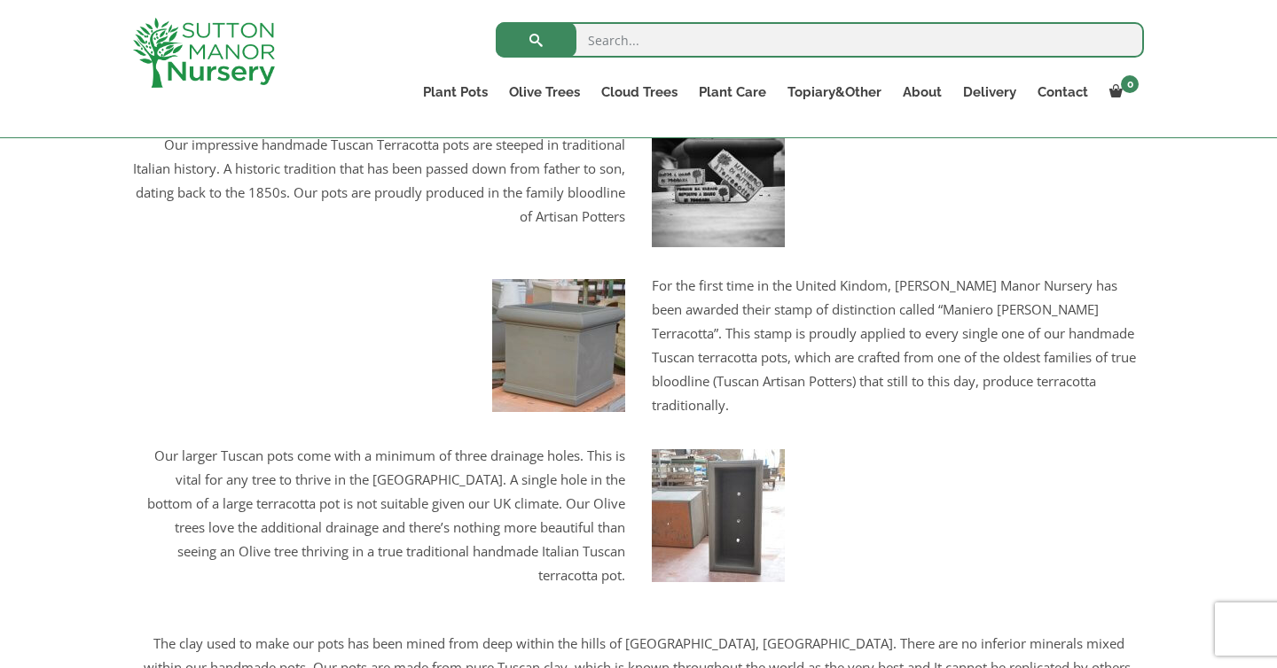
scroll to position [2373, 0]
click at [691, 322] on p "For the first time in the United Kindom, [PERSON_NAME] Manor Nursery has been a…" at bounding box center [898, 345] width 492 height 144
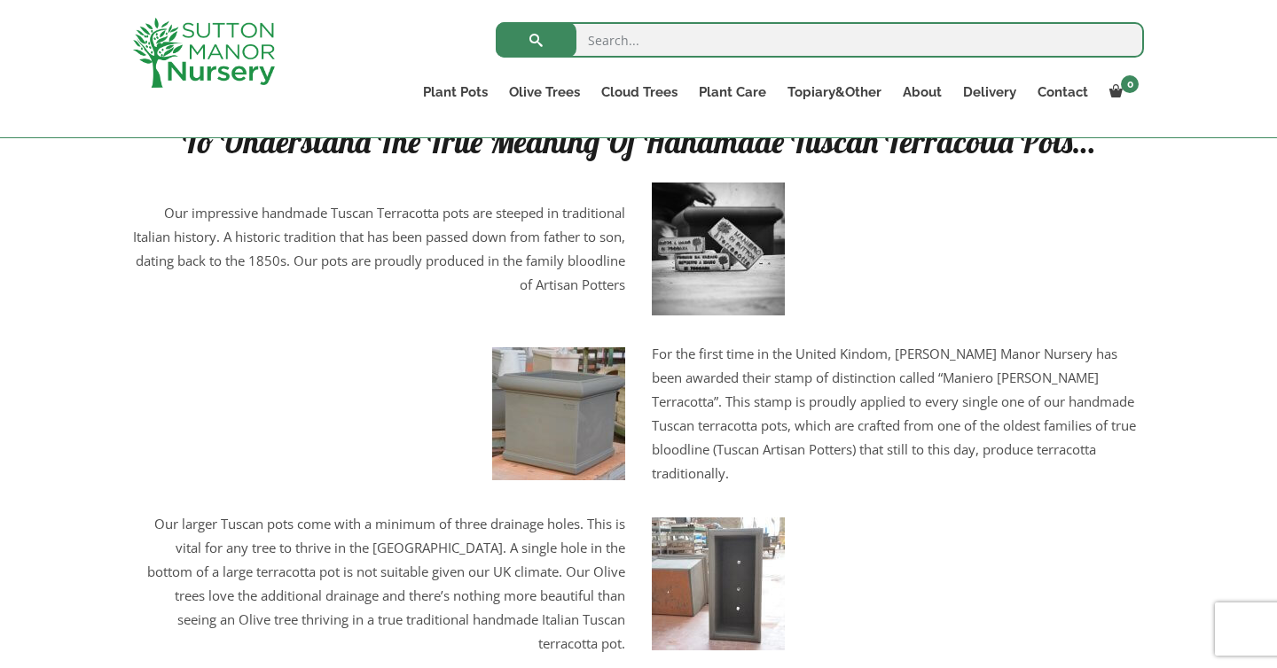
scroll to position [2294, 0]
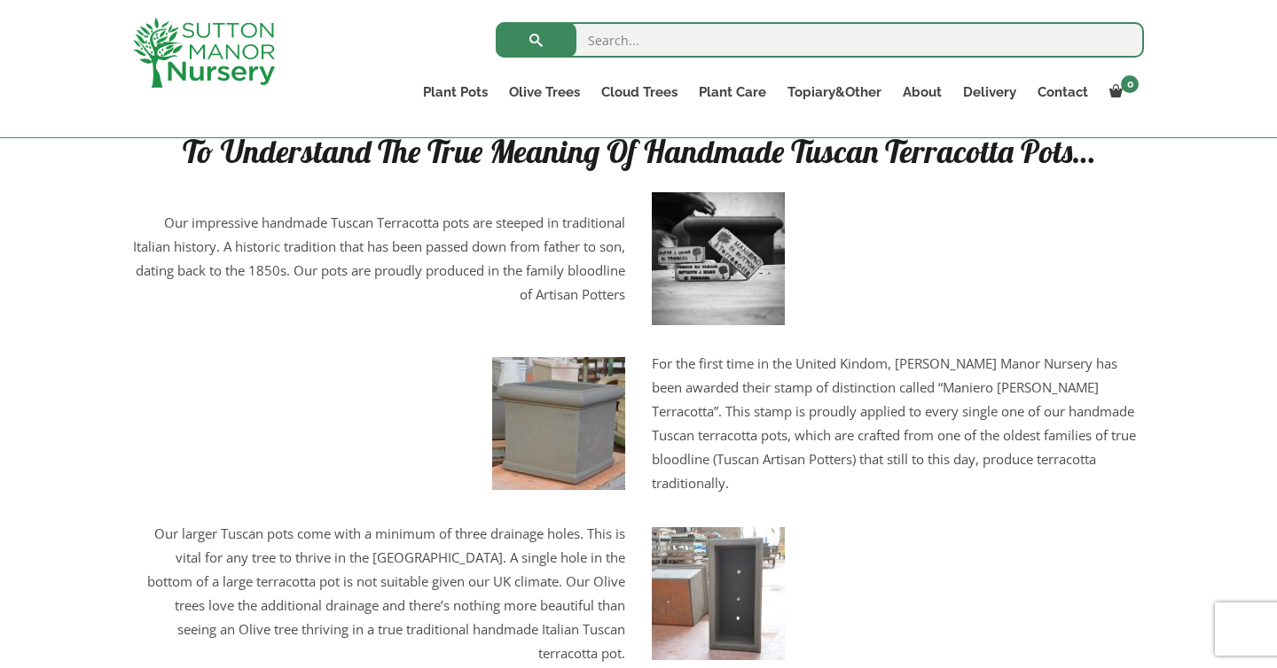
click at [613, 271] on p "Our impressive handmade Tuscan Terracotta pots are steeped in traditional Itali…" at bounding box center [379, 259] width 492 height 96
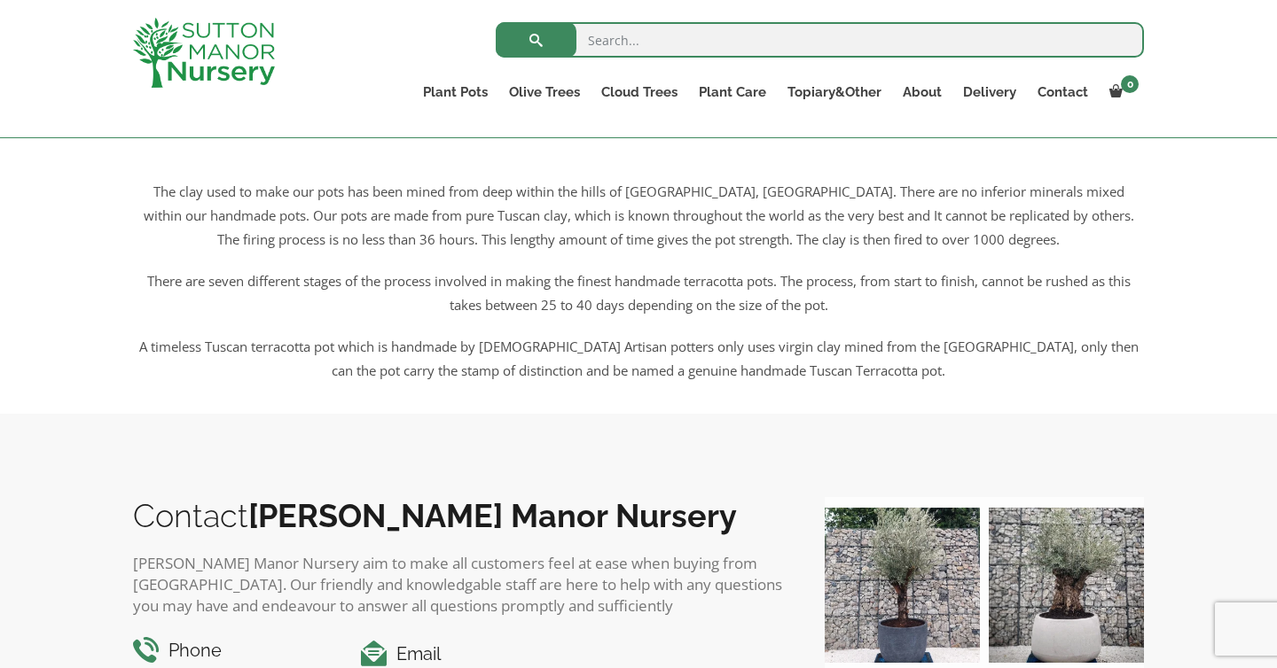
scroll to position [2831, 0]
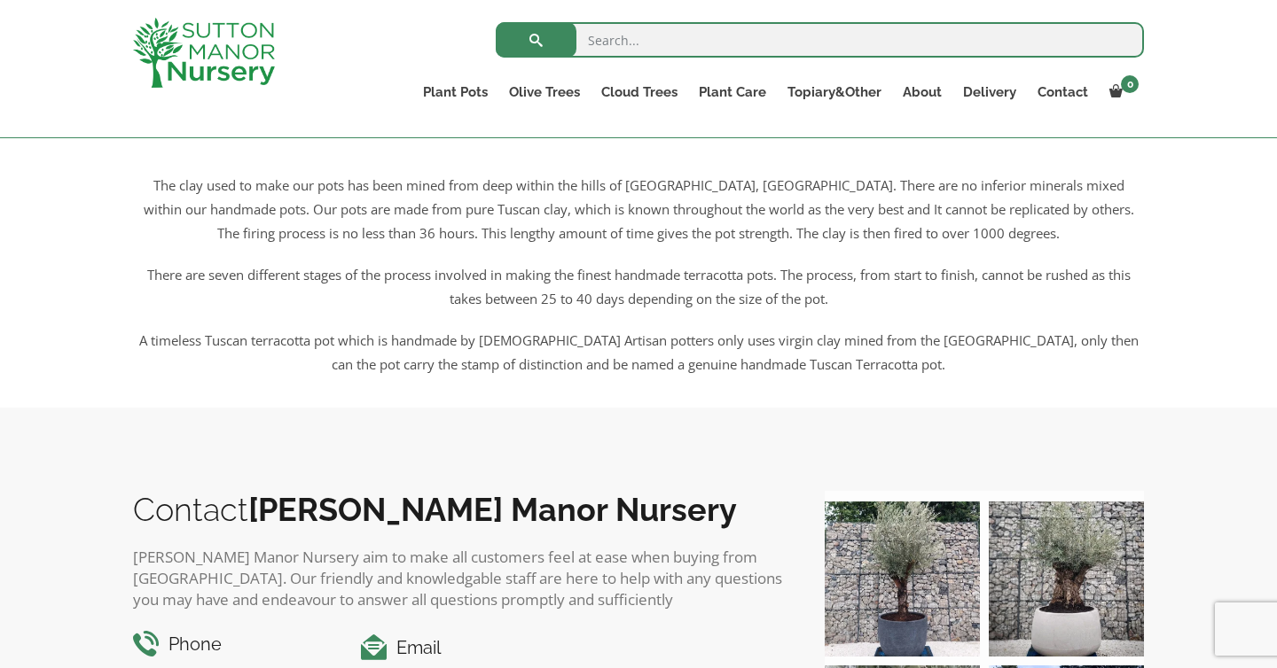
click at [641, 245] on p "The firing process is no less than 36 hours. This lengthy amount of time gives …" at bounding box center [638, 234] width 1011 height 24
click at [645, 292] on p "There are seven different stages of the process involved in making the finest h…" at bounding box center [638, 287] width 1011 height 48
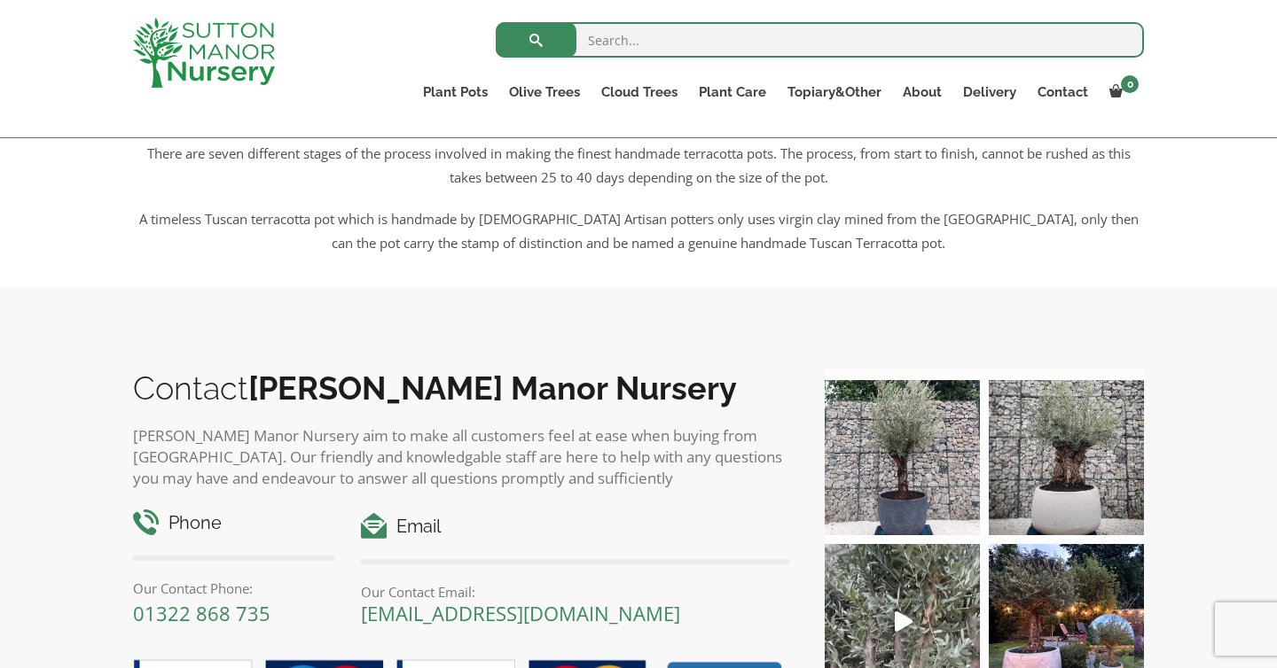
scroll to position [2955, 0]
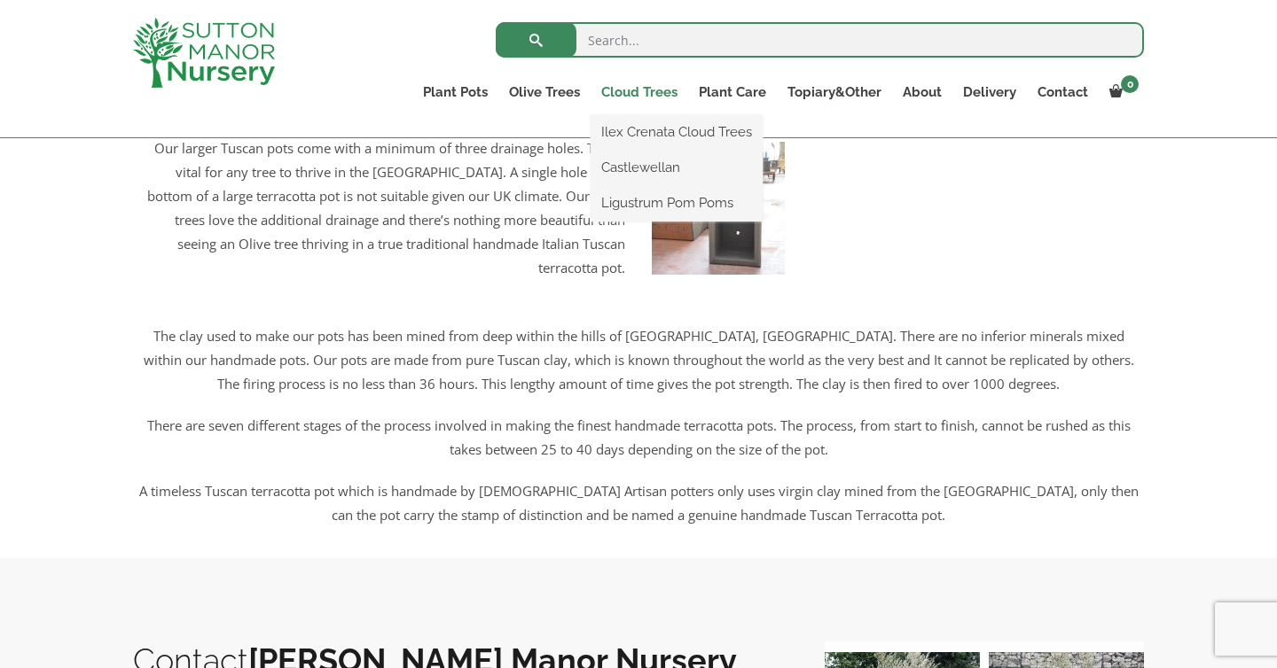
scroll to position [2668, 0]
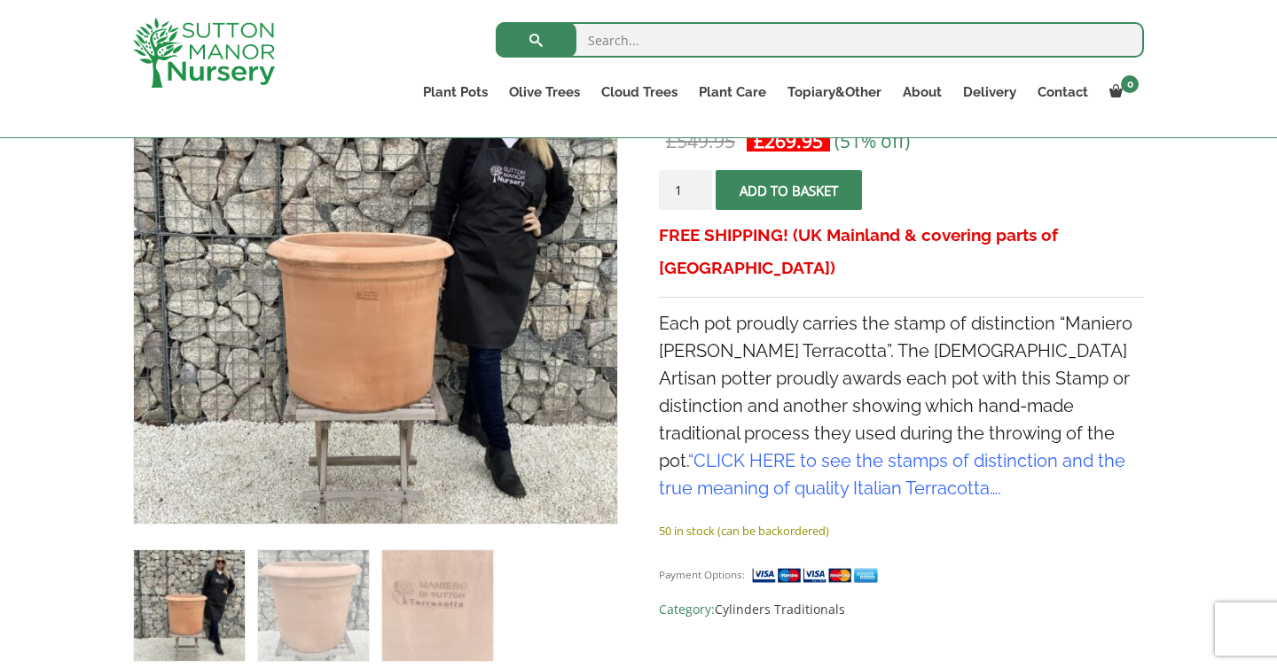
click at [672, 355] on span "Each pot proudly carries the stamp of distinction “Maniero [PERSON_NAME] Terrac…" at bounding box center [895, 406] width 473 height 186
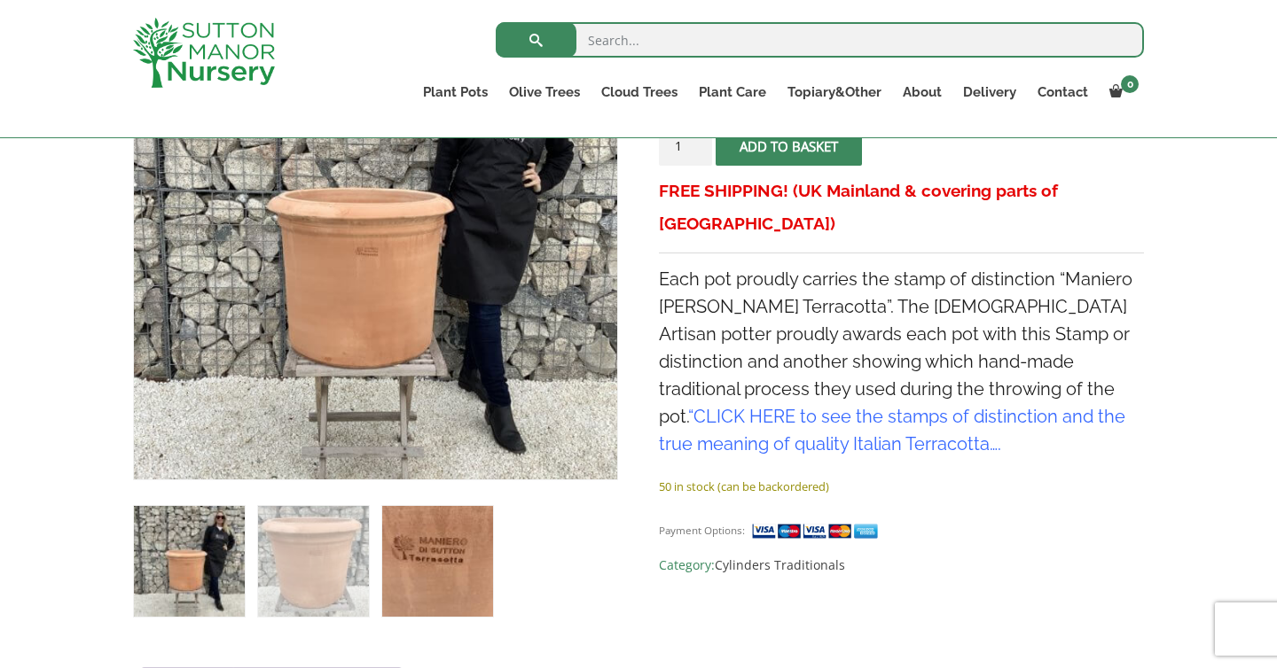
scroll to position [407, 0]
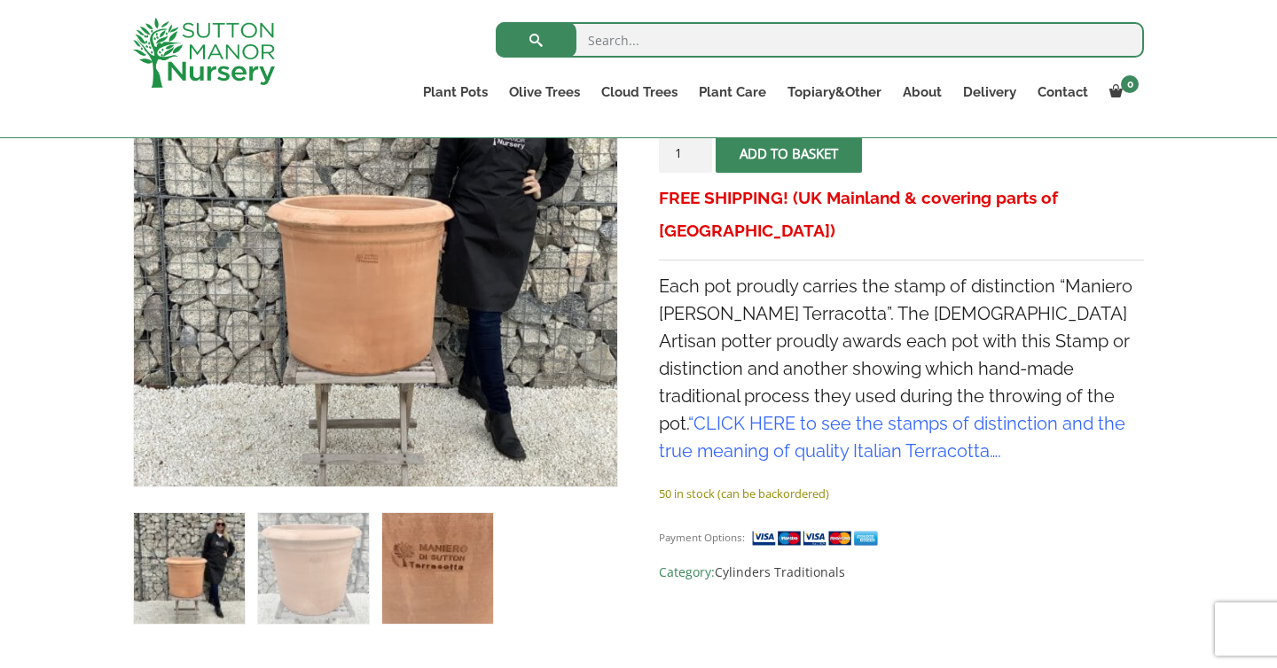
click at [441, 570] on img at bounding box center [437, 568] width 111 height 111
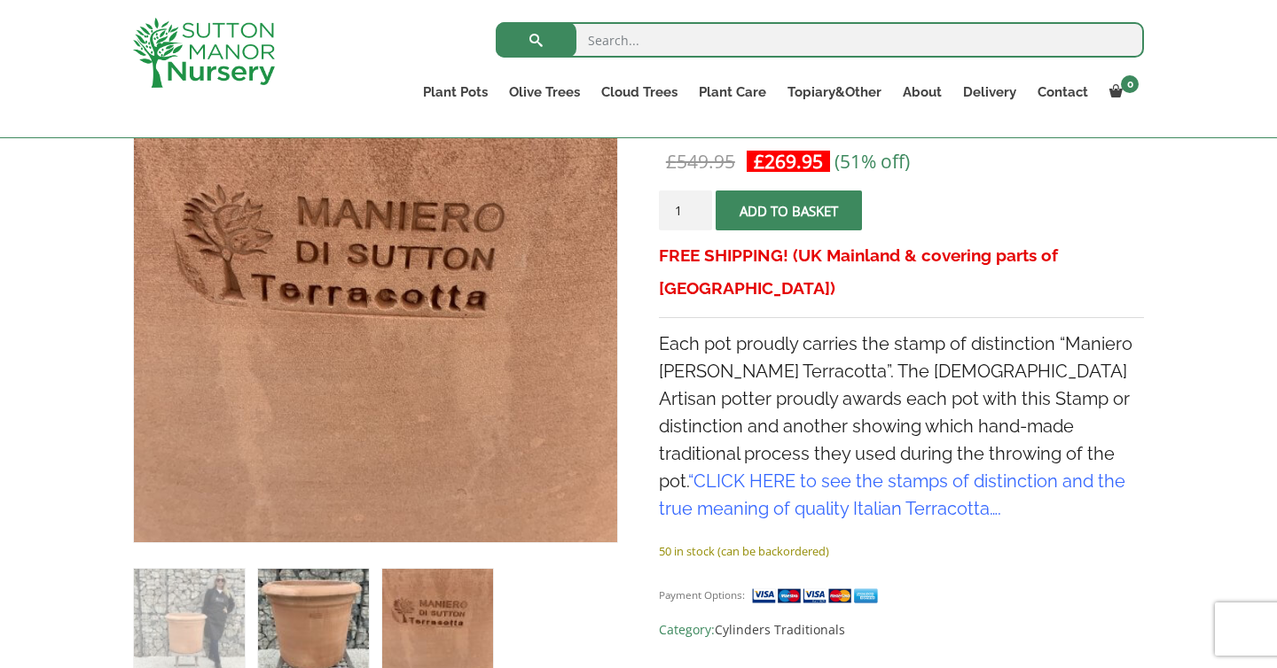
scroll to position [350, 0]
click at [317, 615] on img at bounding box center [313, 623] width 111 height 111
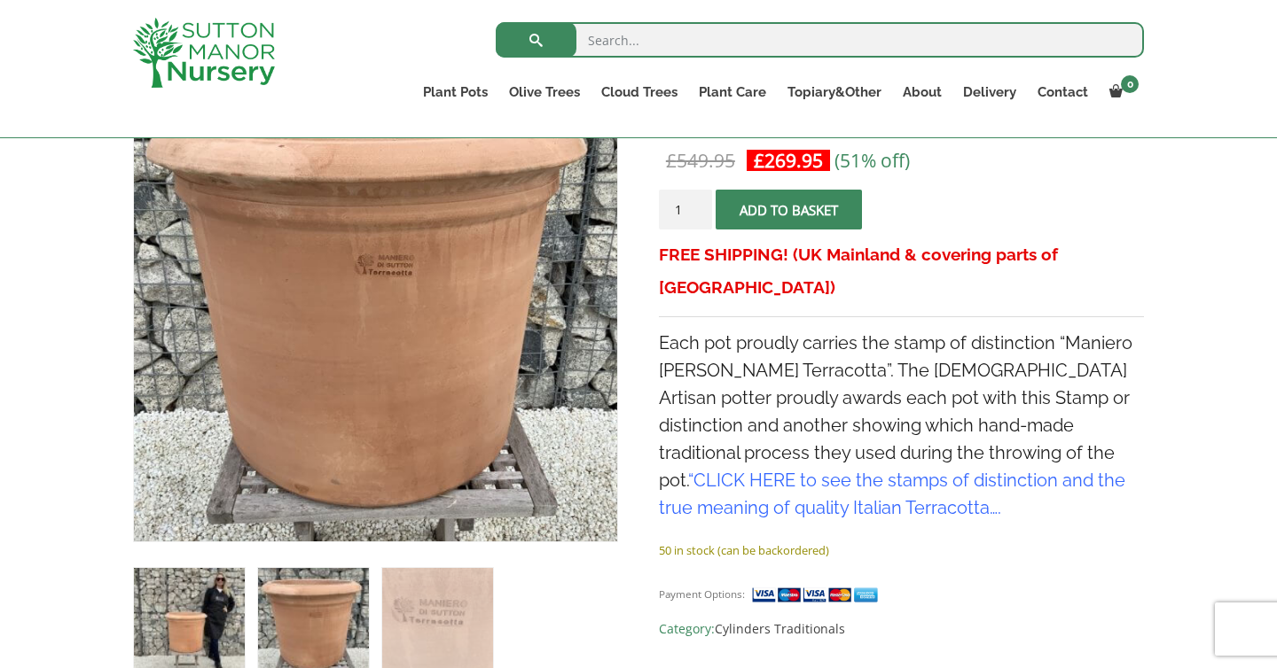
click at [206, 636] on img at bounding box center [189, 623] width 111 height 111
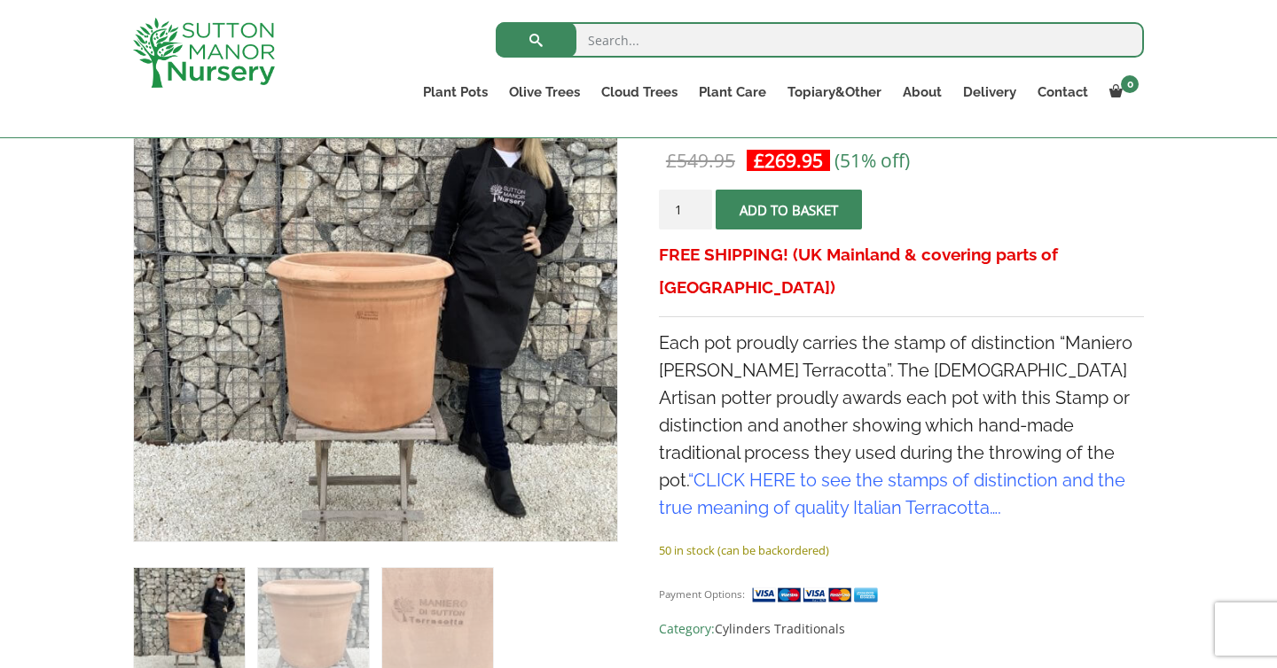
click at [537, 631] on ol at bounding box center [375, 611] width 485 height 137
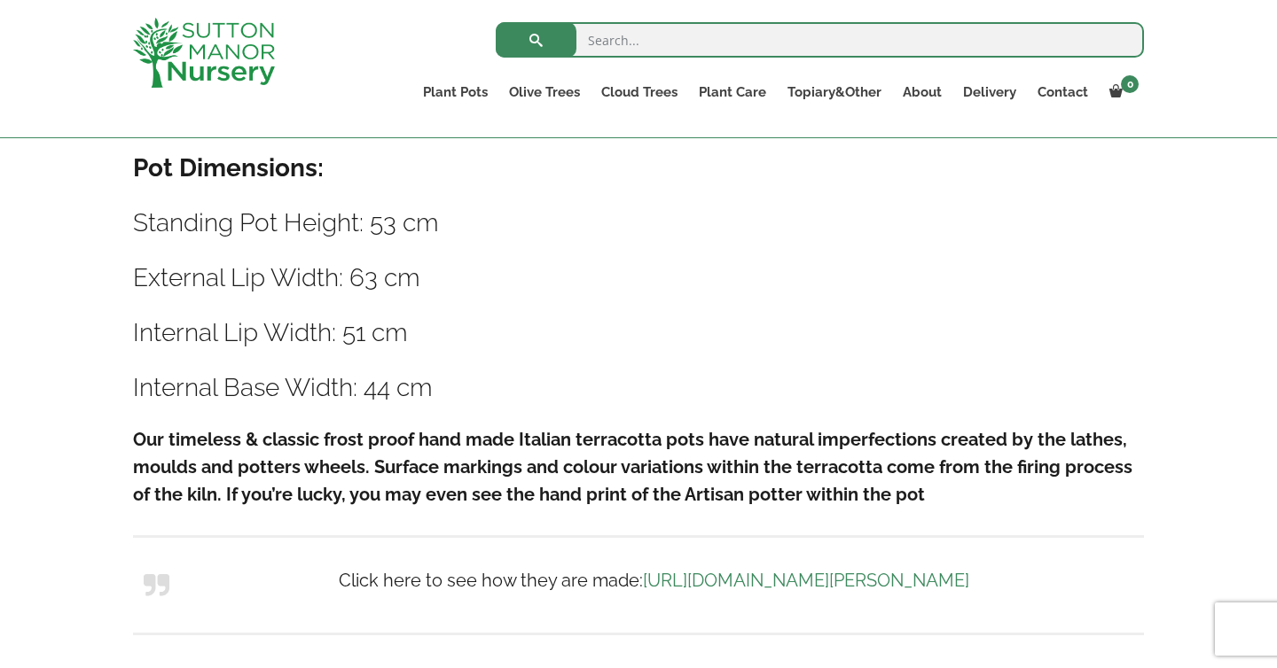
scroll to position [985, 0]
click at [459, 406] on div "Description Pot Dimensions: Standing Pot Height: 53 cm External Lip Width: 63 c…" at bounding box center [638, 406] width 1011 height 511
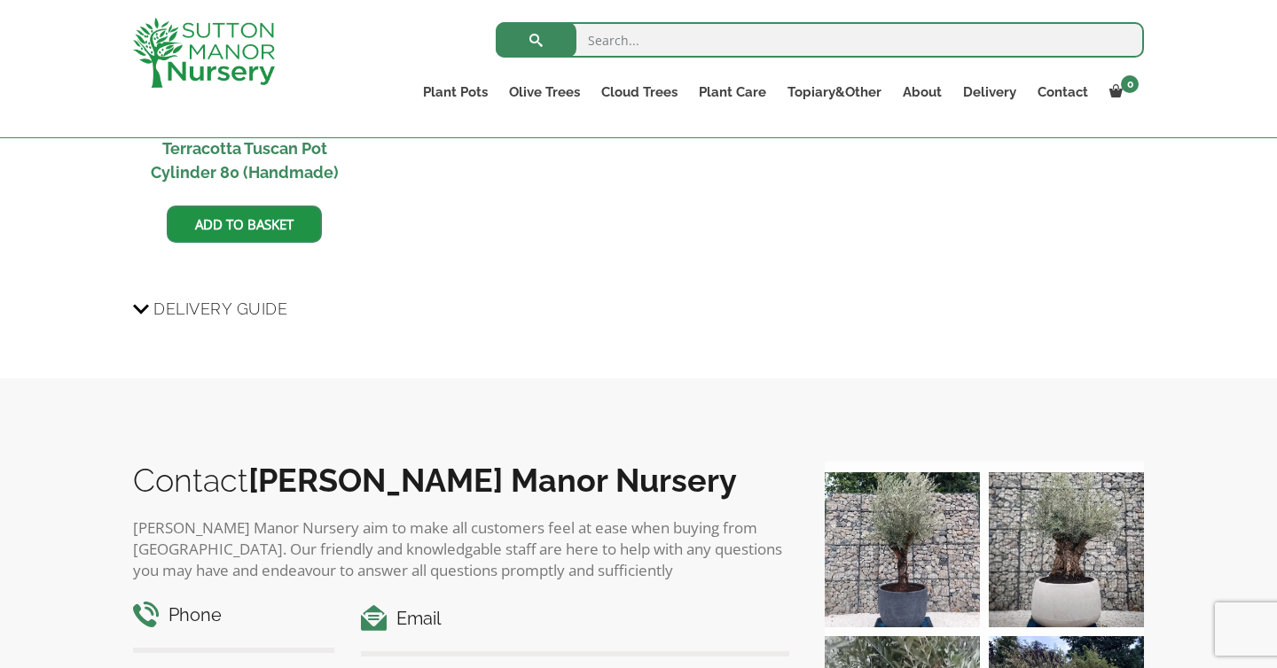
scroll to position [1833, 0]
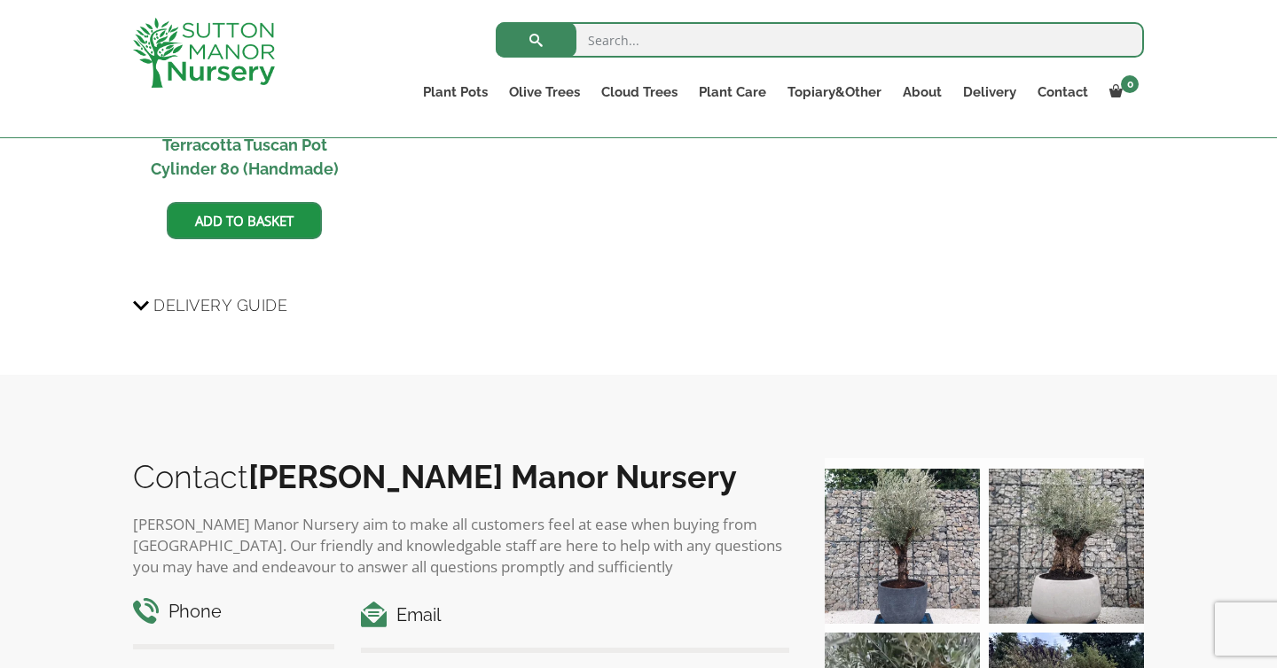
click at [223, 297] on span "Delivery Guide" at bounding box center [220, 305] width 134 height 33
click at [0, 0] on input "Delivery Guide" at bounding box center [0, 0] width 0 height 0
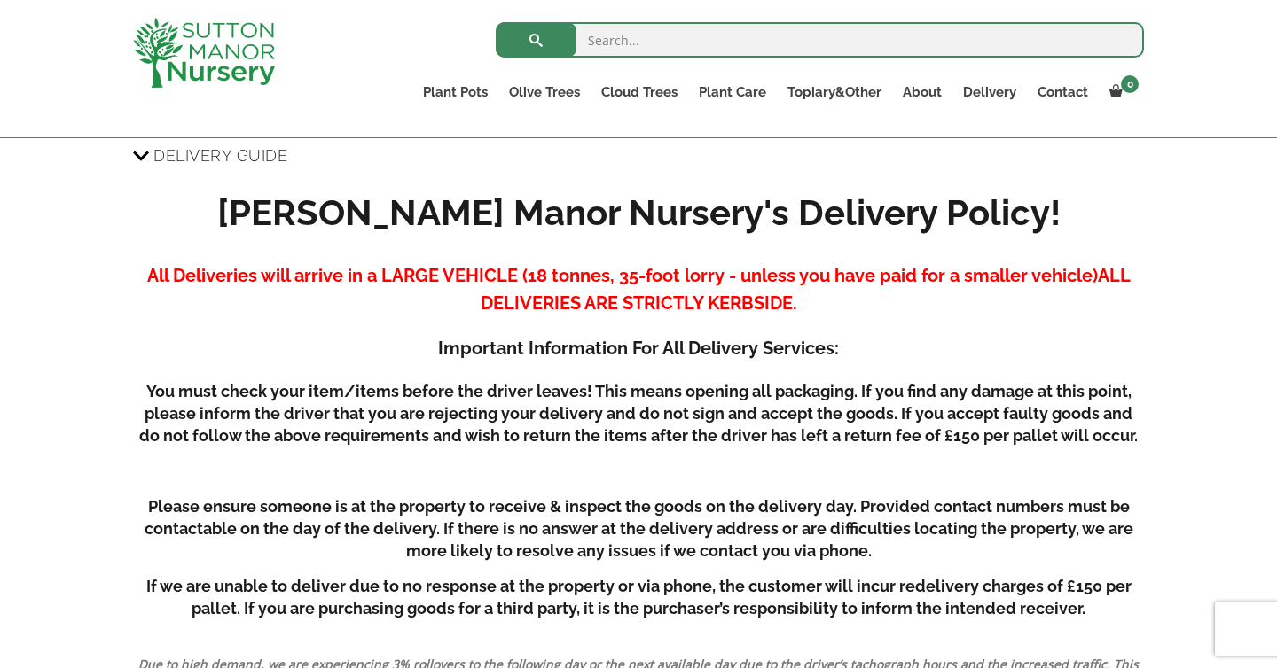
scroll to position [1984, 0]
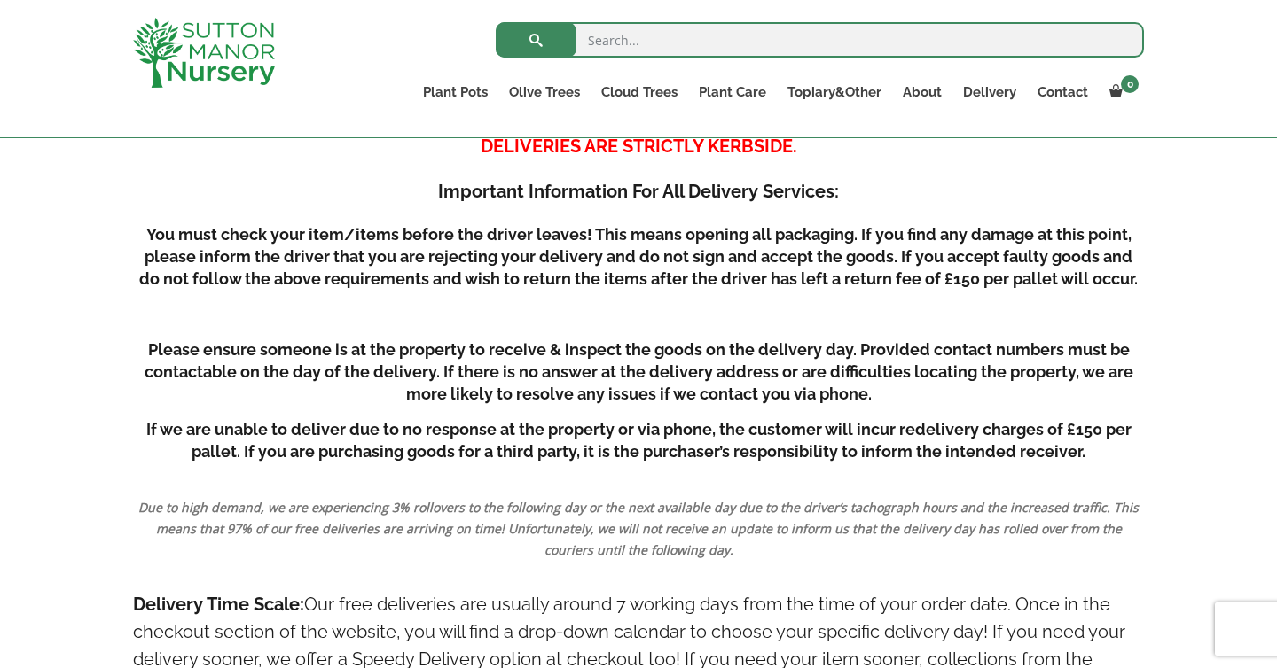
scroll to position [2153, 0]
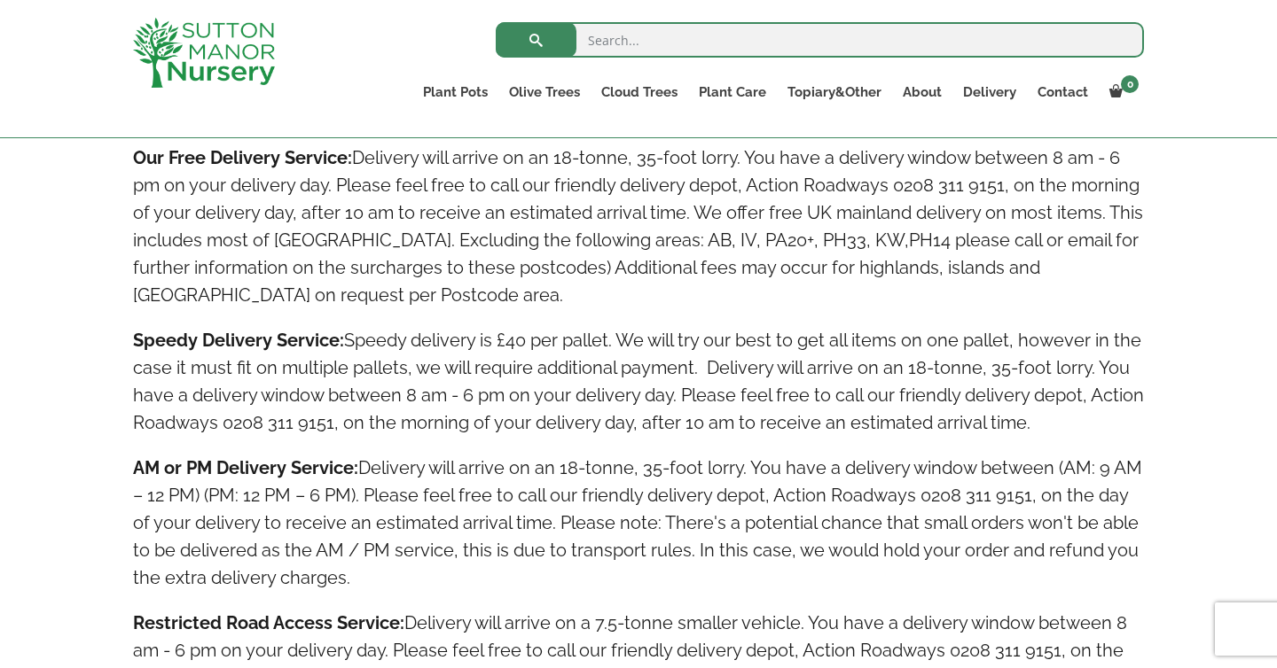
click at [541, 363] on h4 "Speedy Delivery Service: Speedy delivery is £40 per pallet. We will try our bes…" at bounding box center [638, 382] width 1011 height 110
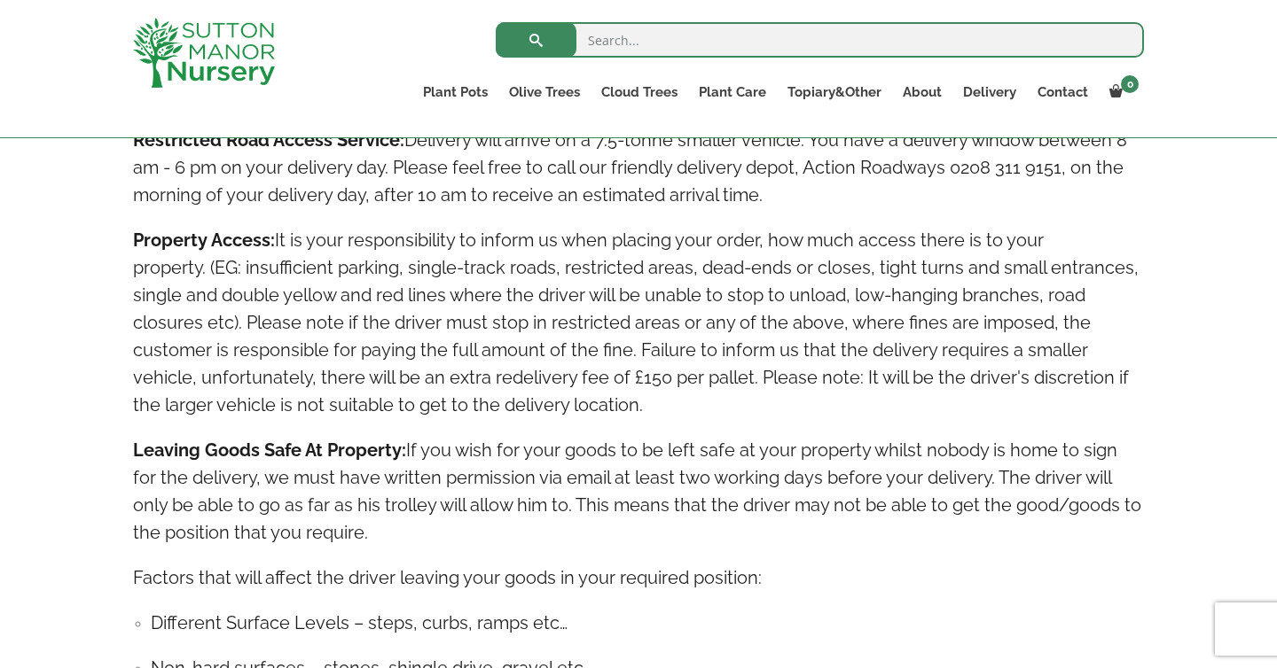
scroll to position [3251, 0]
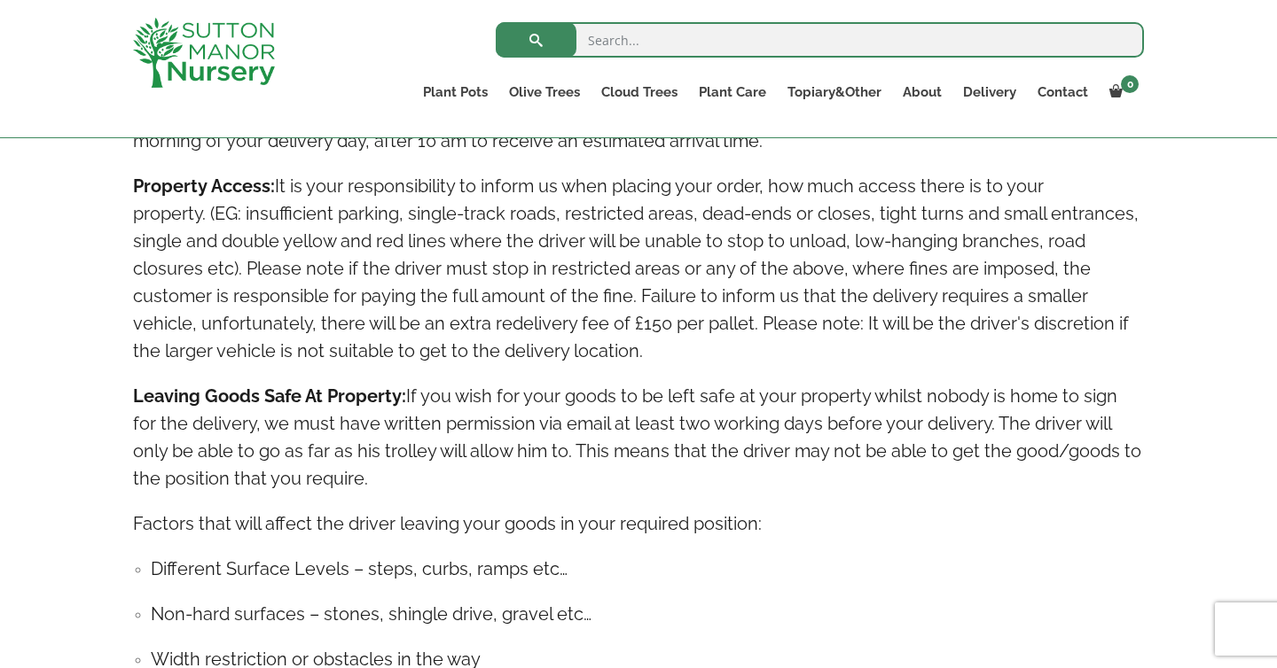
click at [513, 271] on h4 "Property Access: It is your responsibility to inform us when placing your order…" at bounding box center [638, 269] width 1011 height 192
click at [500, 270] on h4 "Property Access: It is your responsibility to inform us when placing your order…" at bounding box center [638, 269] width 1011 height 192
click at [574, 274] on h4 "Property Access: It is your responsibility to inform us when placing your order…" at bounding box center [638, 269] width 1011 height 192
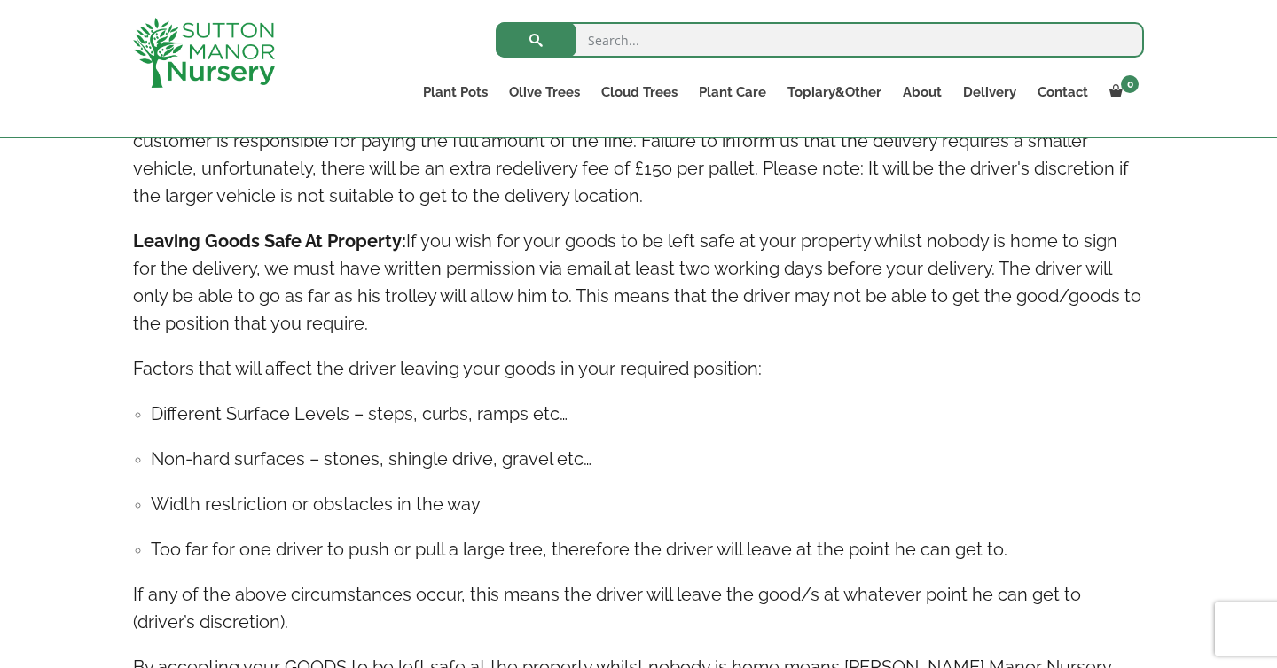
click at [591, 273] on h4 "Leaving Goods Safe At Property: If you wish for your goods to be left safe at y…" at bounding box center [638, 283] width 1011 height 110
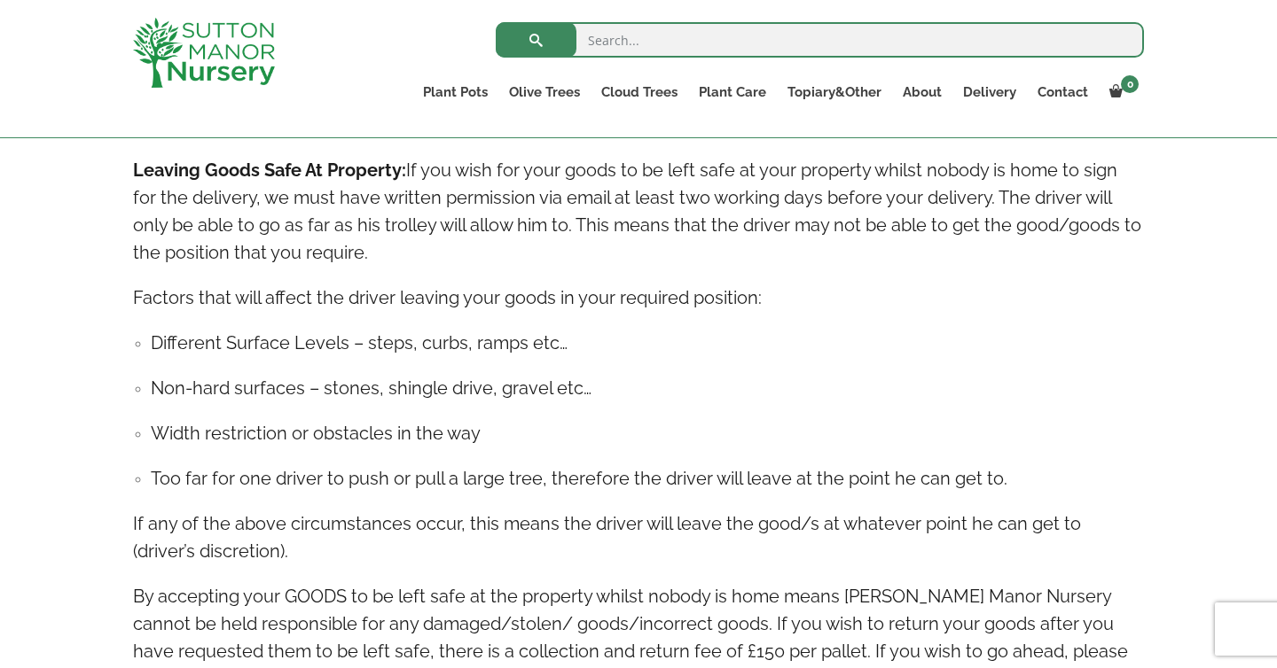
scroll to position [3482, 0]
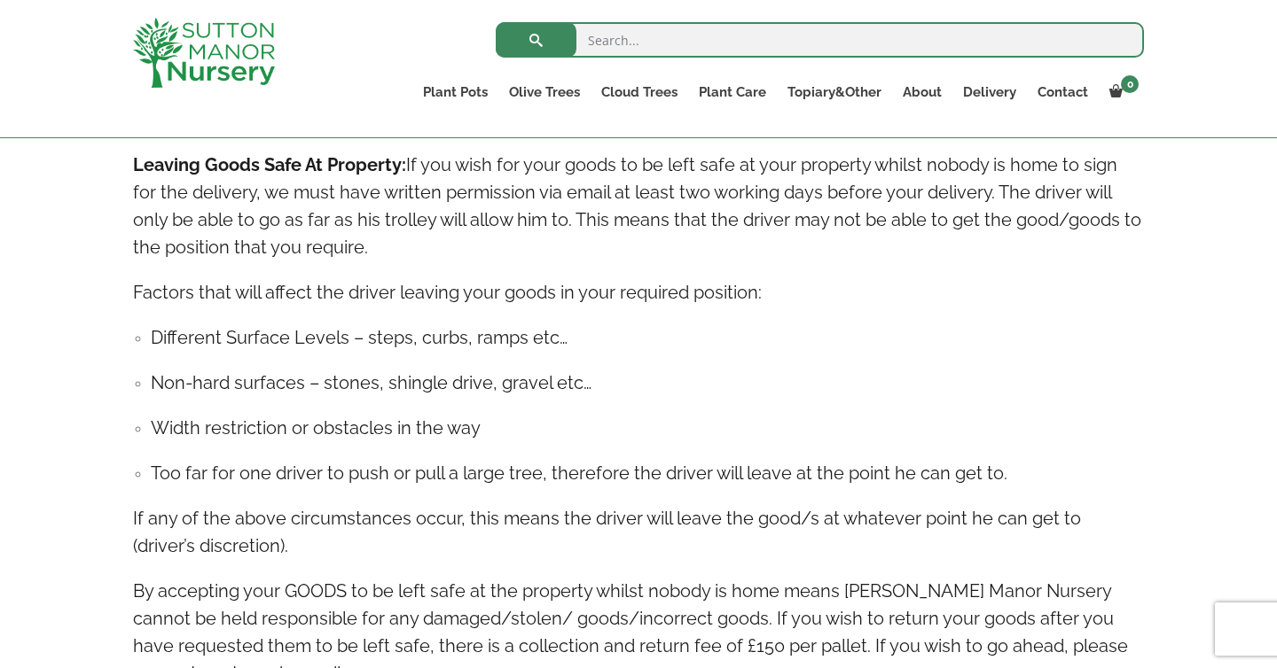
click at [624, 256] on h4 "Leaving Goods Safe At Property: If you wish for your goods to be left safe at y…" at bounding box center [638, 207] width 1011 height 110
click at [623, 209] on h4 "Leaving Goods Safe At Property: If you wish for your goods to be left safe at y…" at bounding box center [638, 207] width 1011 height 110
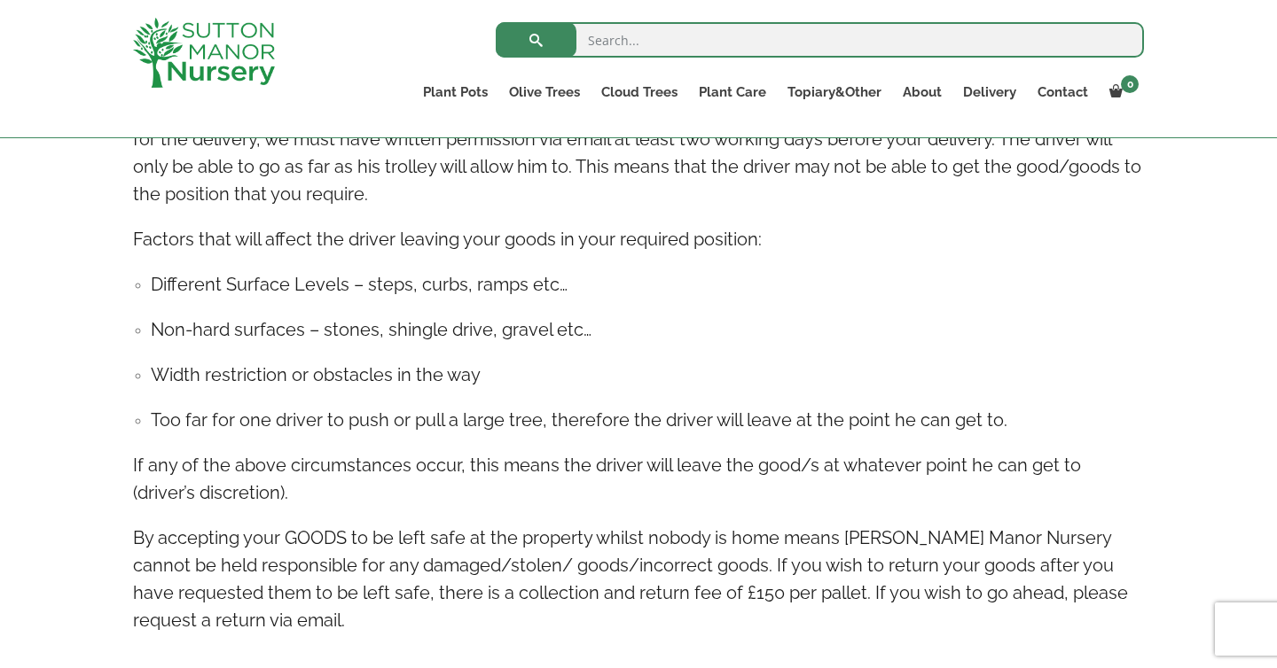
scroll to position [3537, 0]
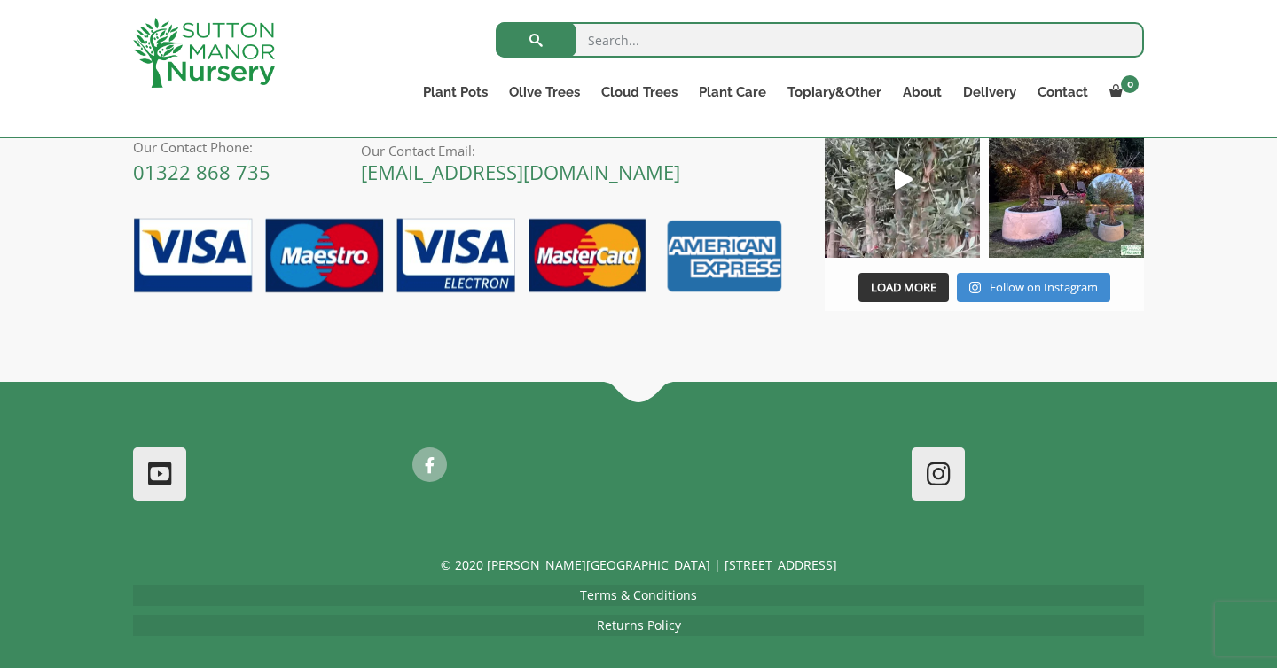
scroll to position [4844, 0]
